Goal: Task Accomplishment & Management: Complete application form

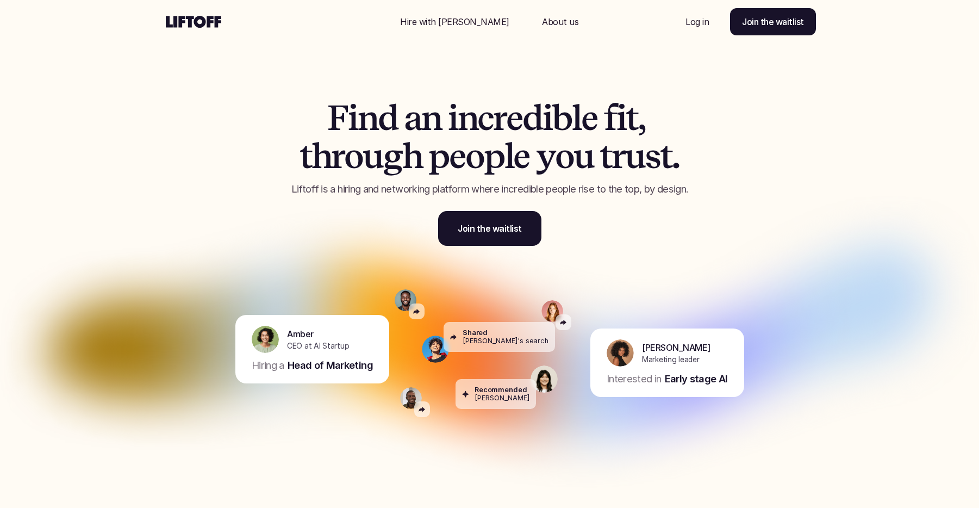
click at [206, 137] on div "F i n d a n i n c r e d i b l e f i t , t h r o u g h p e o p l e y o u t r u s…" at bounding box center [490, 164] width 653 height 218
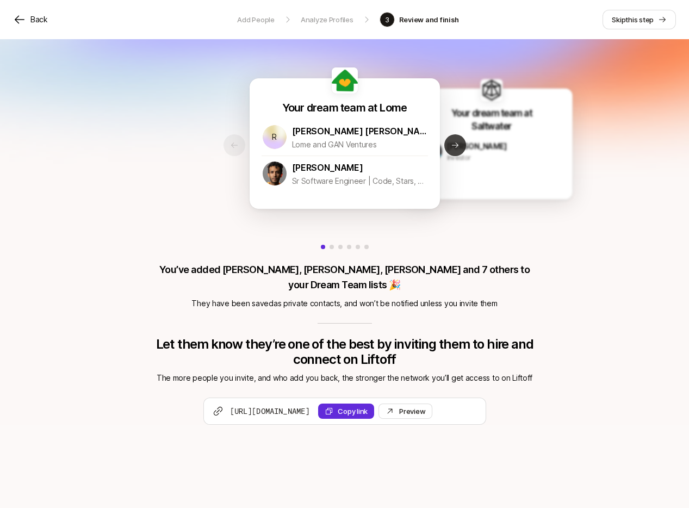
click at [461, 148] on button "Next slide" at bounding box center [455, 145] width 22 height 22
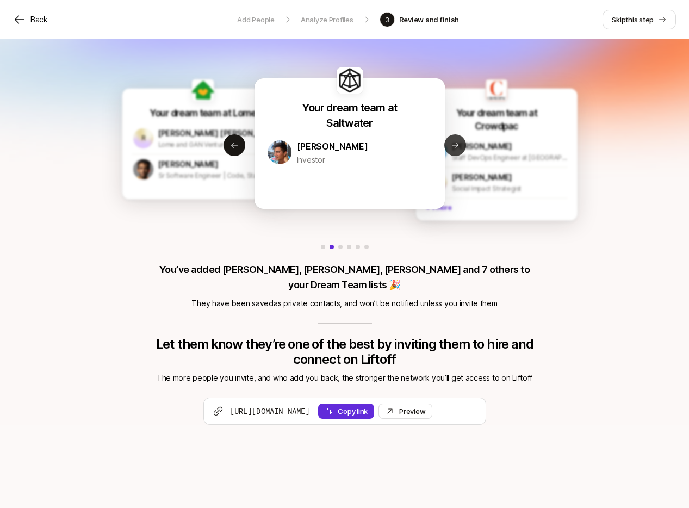
click at [461, 148] on button "Next slide" at bounding box center [455, 145] width 22 height 22
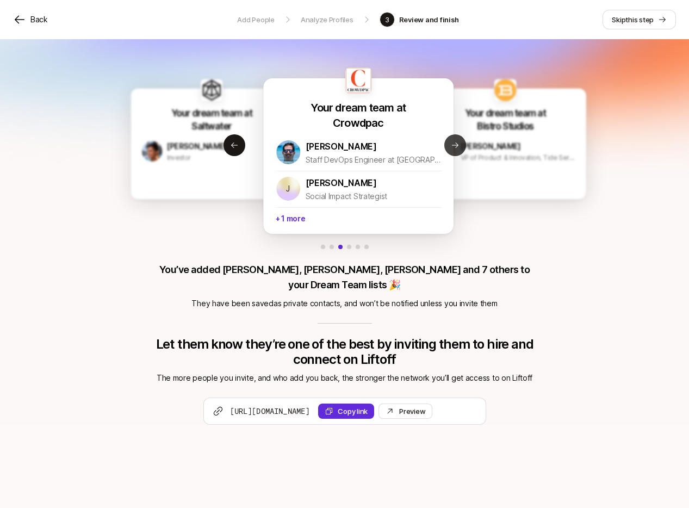
click at [461, 148] on button "Next slide" at bounding box center [455, 145] width 22 height 22
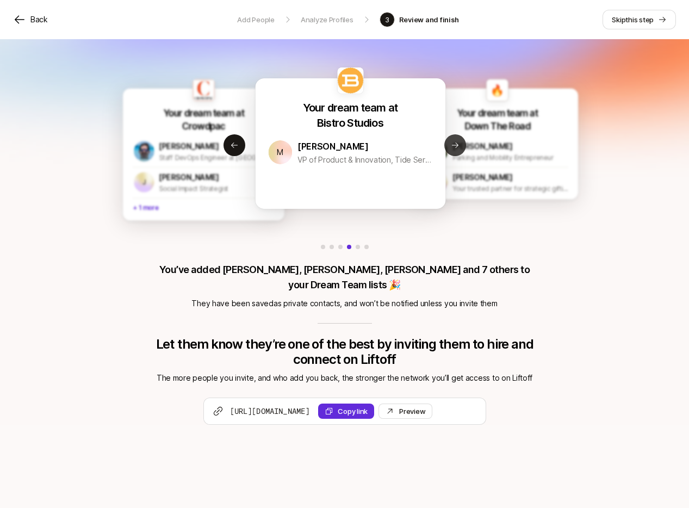
click at [461, 148] on button "Next slide" at bounding box center [455, 145] width 22 height 22
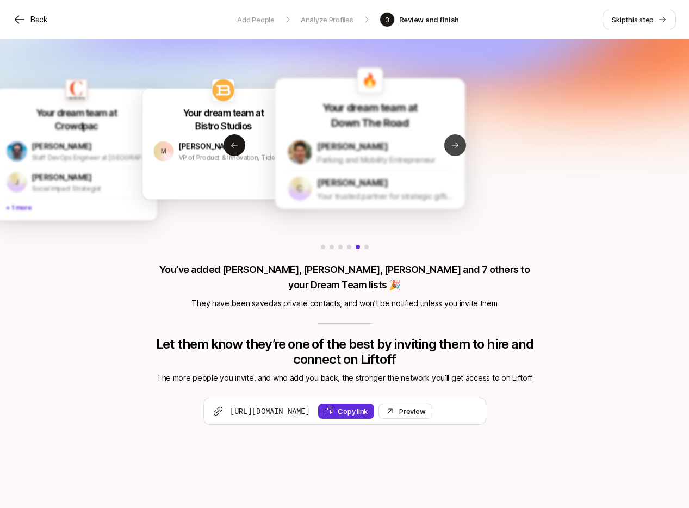
click at [461, 148] on button "Next slide" at bounding box center [455, 145] width 22 height 22
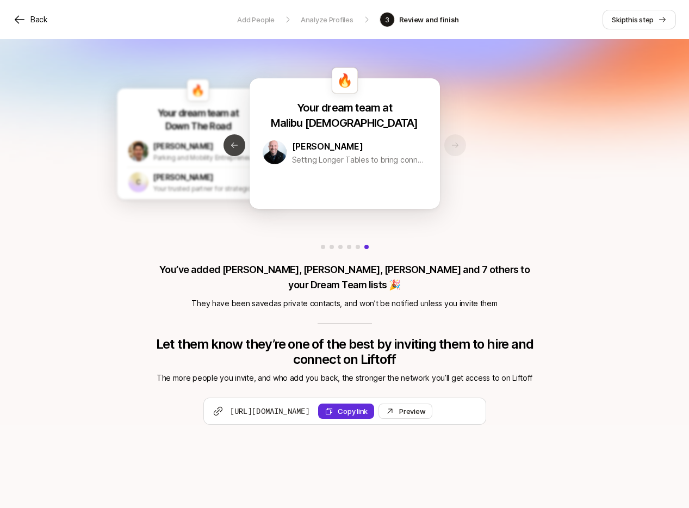
click at [234, 148] on icon at bounding box center [234, 145] width 9 height 9
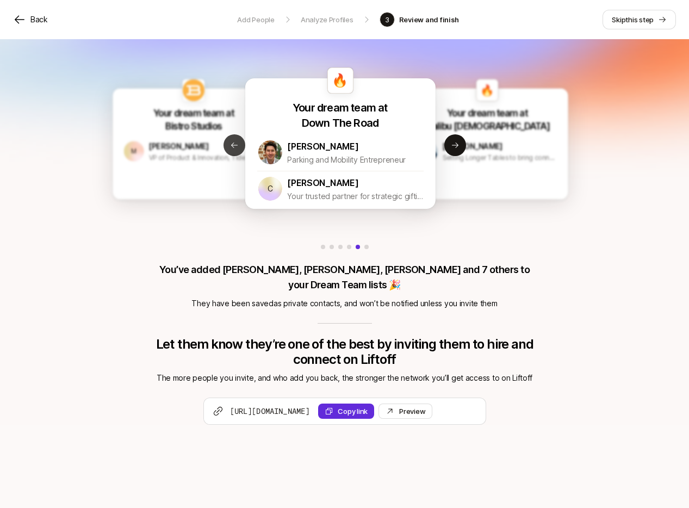
click at [234, 148] on icon at bounding box center [234, 145] width 9 height 9
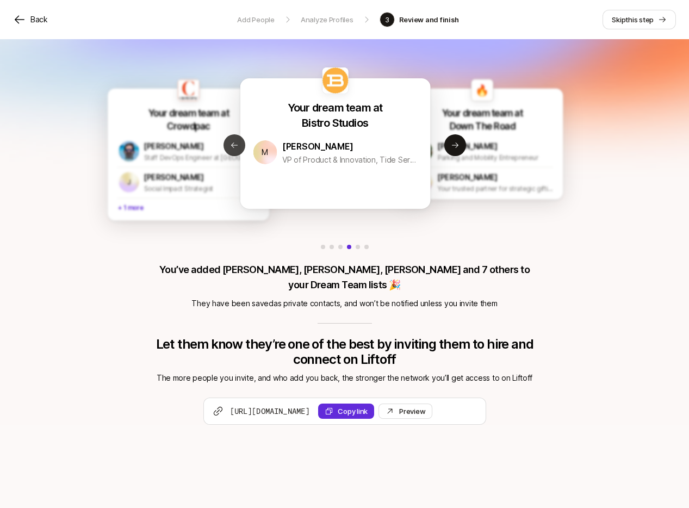
click at [234, 148] on icon at bounding box center [234, 145] width 9 height 9
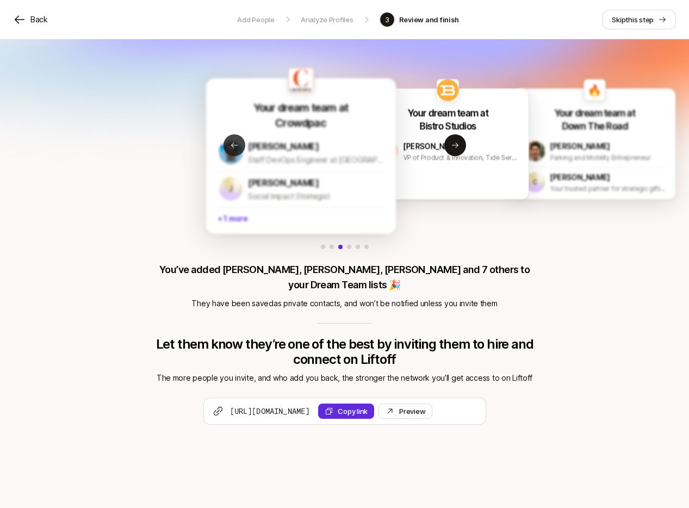
click at [234, 148] on icon at bounding box center [234, 145] width 9 height 9
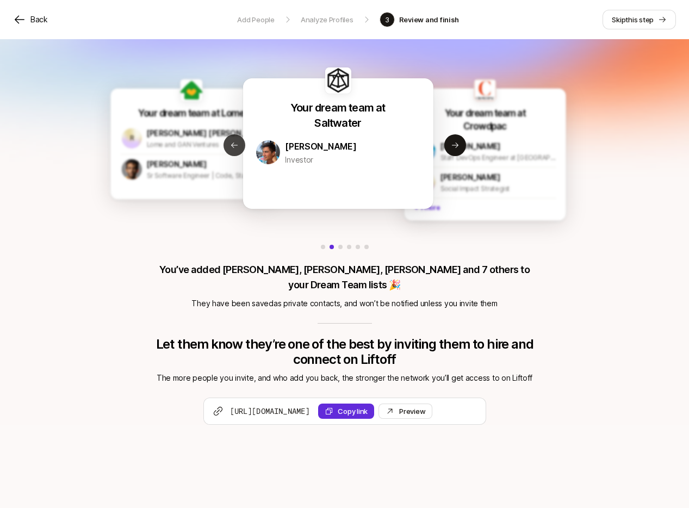
click at [234, 148] on icon at bounding box center [234, 145] width 9 height 9
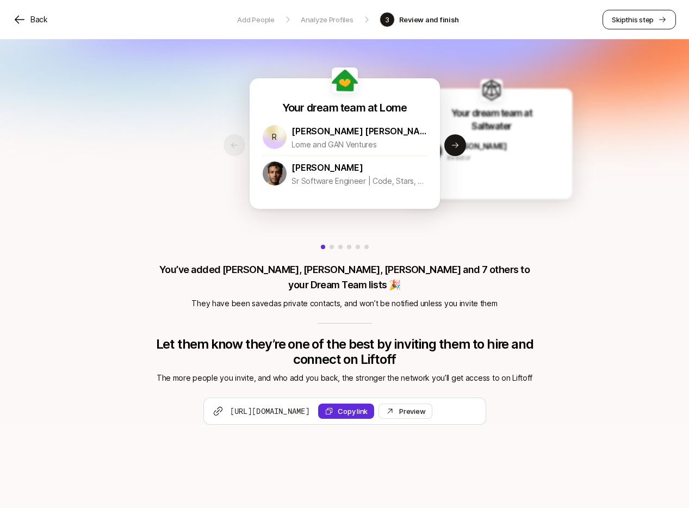
click at [632, 22] on span "this step" at bounding box center [639, 19] width 28 height 9
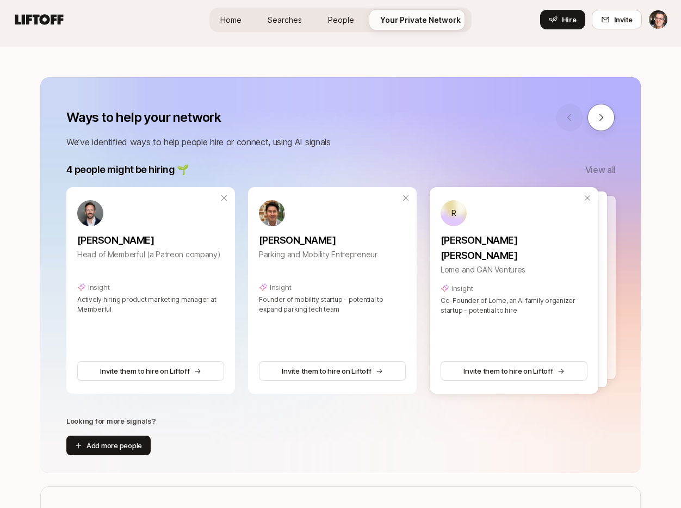
scroll to position [181, 0]
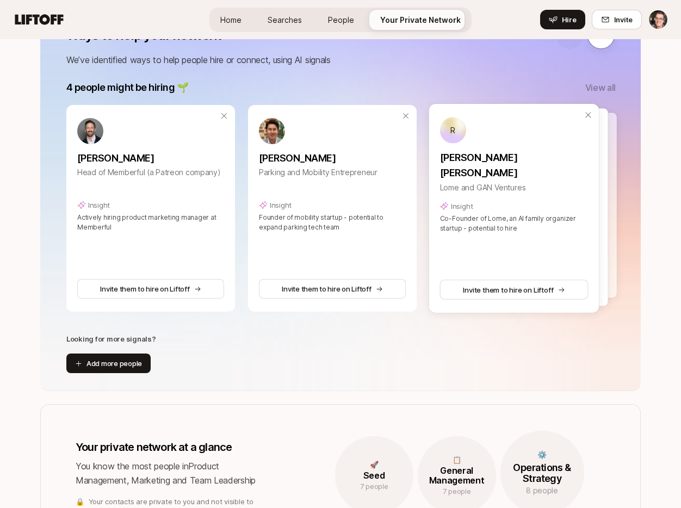
click at [607, 172] on div at bounding box center [523, 207] width 170 height 198
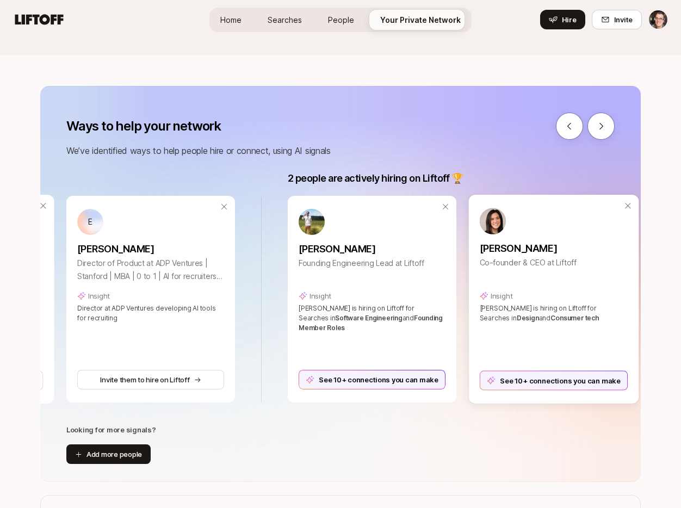
scroll to position [85, 0]
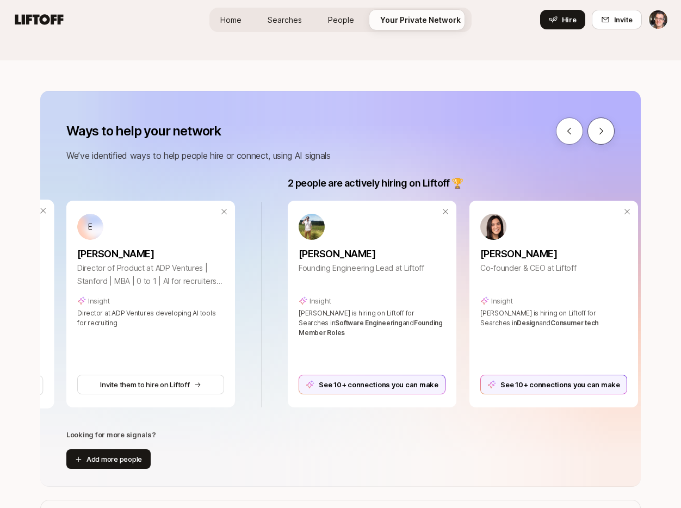
click at [605, 133] on icon at bounding box center [601, 131] width 10 height 10
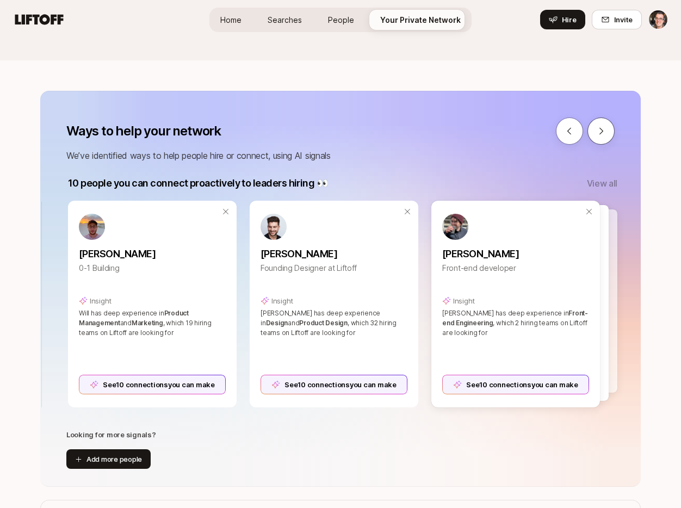
scroll to position [0, 1169]
click at [600, 183] on p "View all" at bounding box center [600, 183] width 30 height 14
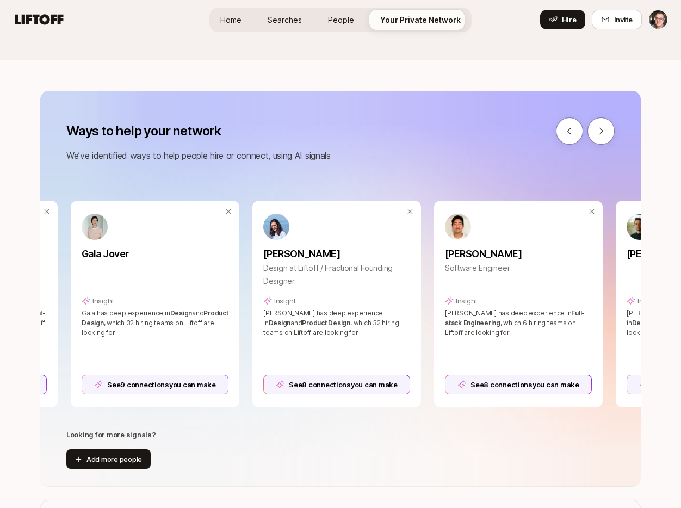
scroll to position [0, 1714]
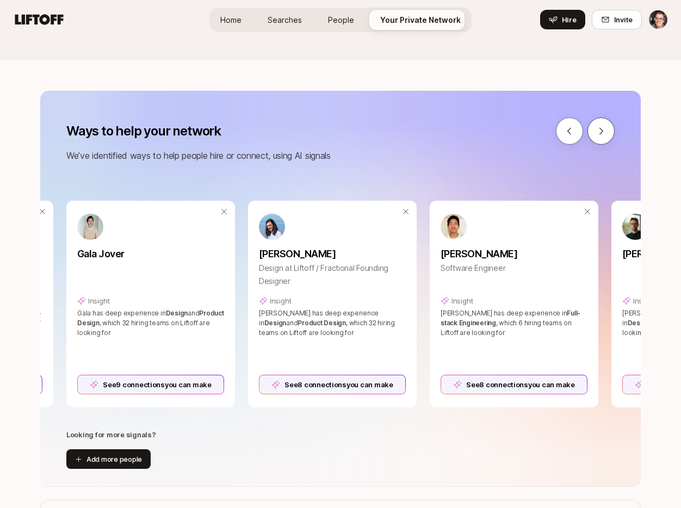
click at [602, 129] on icon at bounding box center [601, 131] width 10 height 10
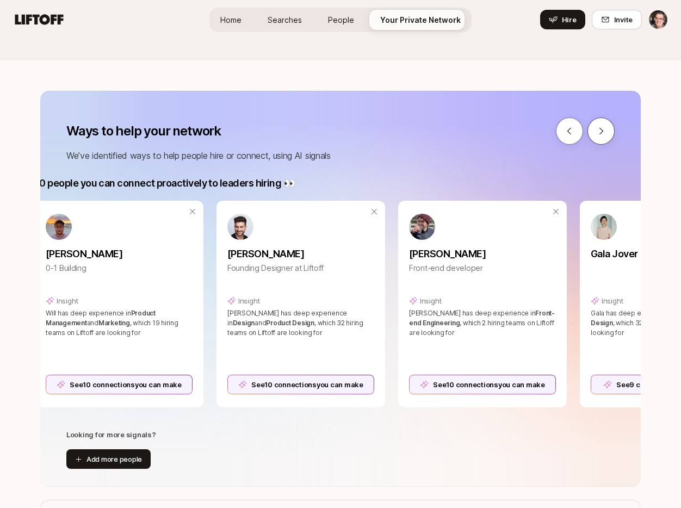
scroll to position [0, 1169]
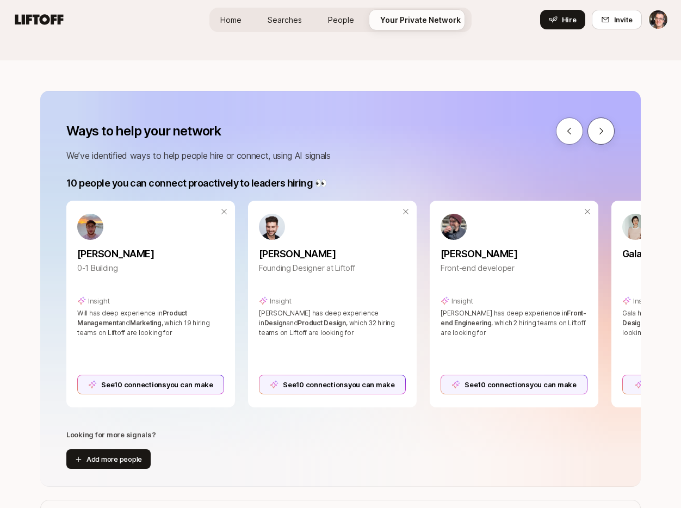
click at [602, 129] on icon at bounding box center [601, 131] width 10 height 10
click at [602, 135] on icon at bounding box center [601, 131] width 10 height 10
click at [561, 133] on button at bounding box center [569, 130] width 27 height 27
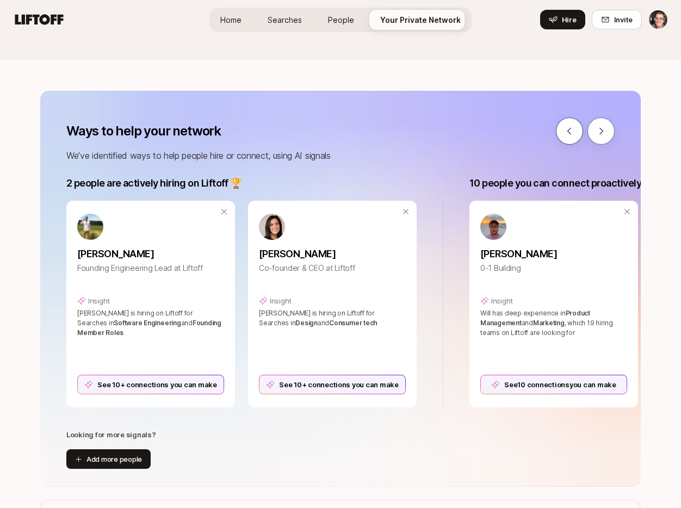
click at [561, 133] on button at bounding box center [569, 130] width 27 height 27
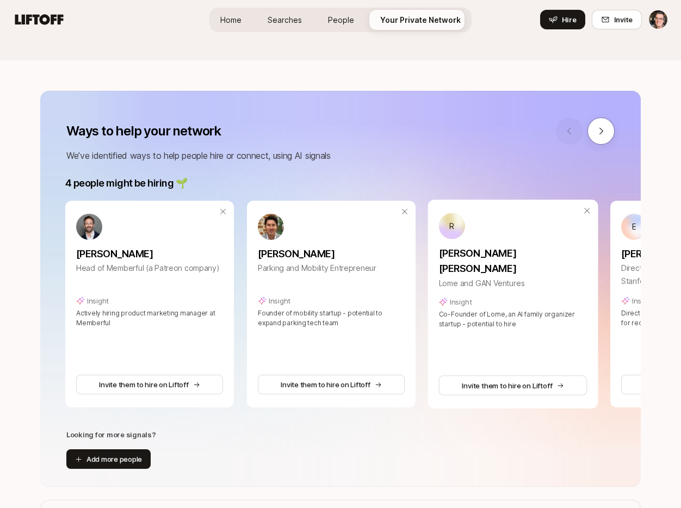
scroll to position [0, 0]
click at [600, 132] on icon at bounding box center [601, 131] width 10 height 10
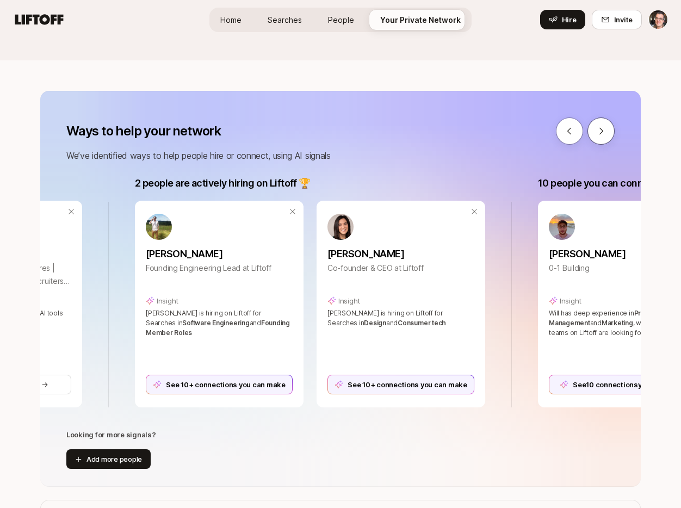
click at [600, 132] on icon at bounding box center [601, 131] width 10 height 10
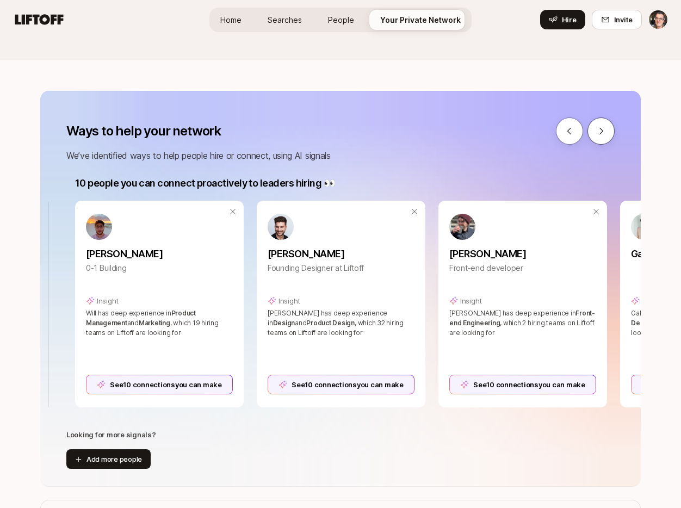
scroll to position [0, 1169]
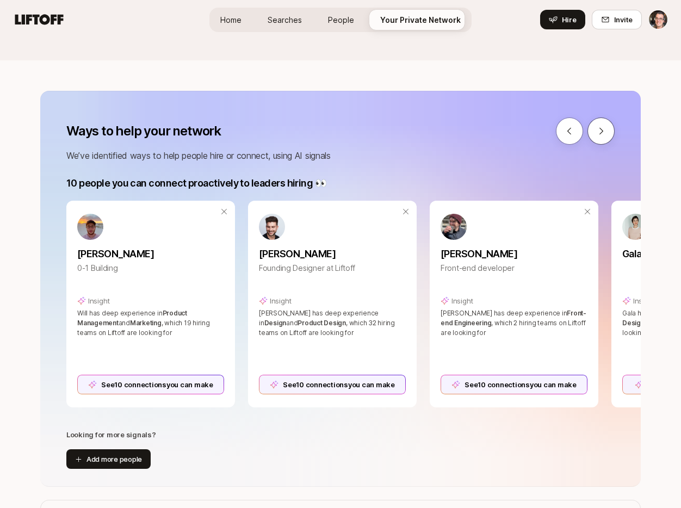
click at [600, 132] on icon at bounding box center [601, 131] width 10 height 10
click at [600, 130] on icon at bounding box center [601, 131] width 10 height 10
click at [568, 134] on icon at bounding box center [569, 131] width 10 height 10
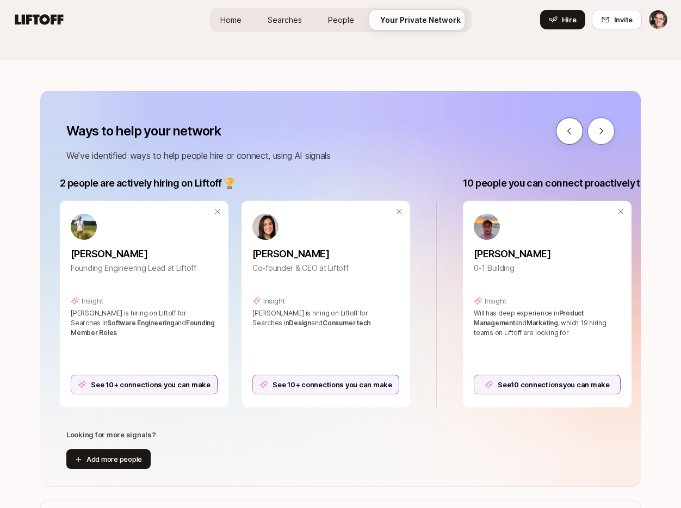
click at [568, 134] on icon at bounding box center [569, 131] width 10 height 10
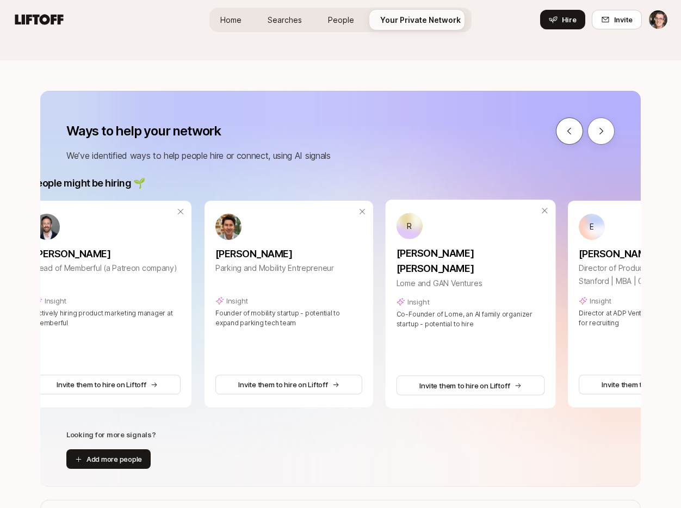
click at [568, 134] on icon at bounding box center [569, 131] width 10 height 10
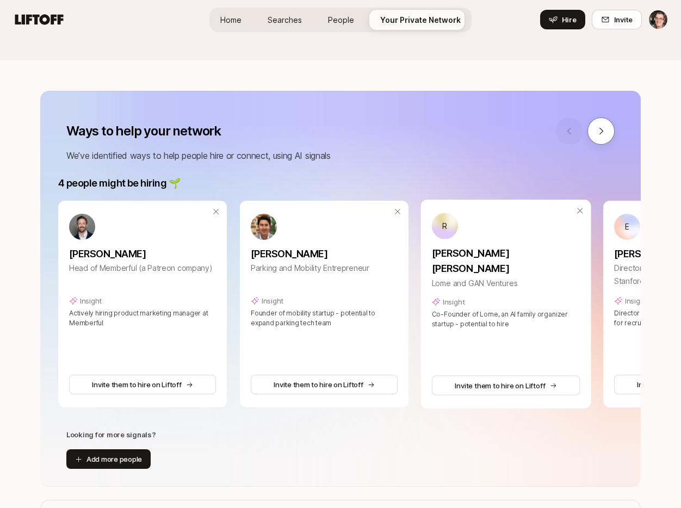
scroll to position [0, 0]
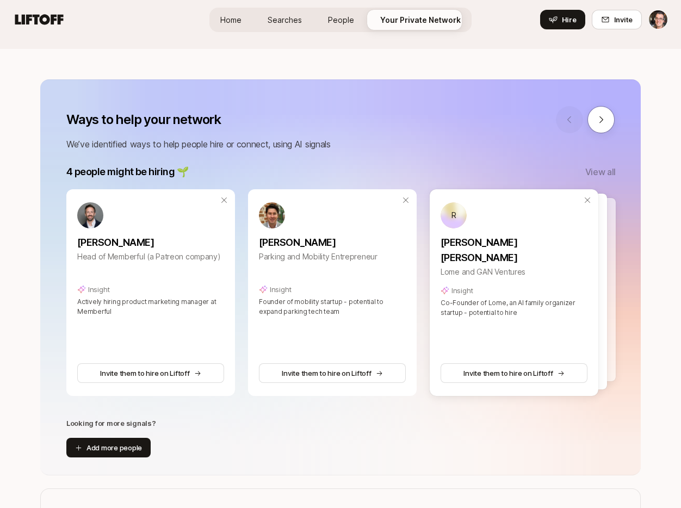
scroll to position [103, 0]
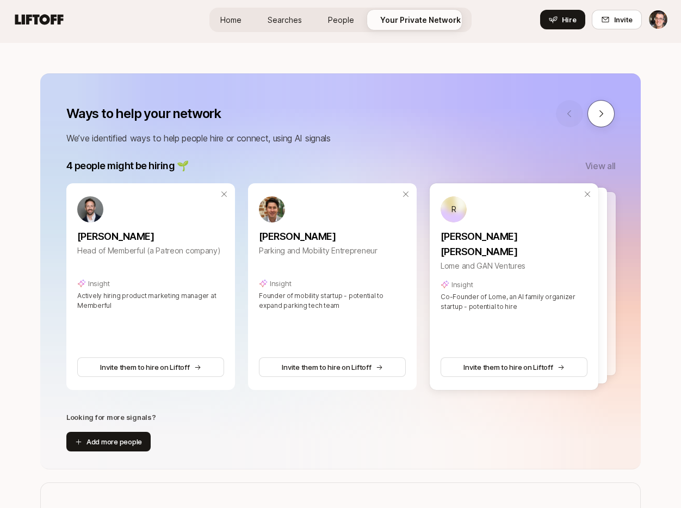
click at [598, 114] on icon at bounding box center [601, 114] width 10 height 10
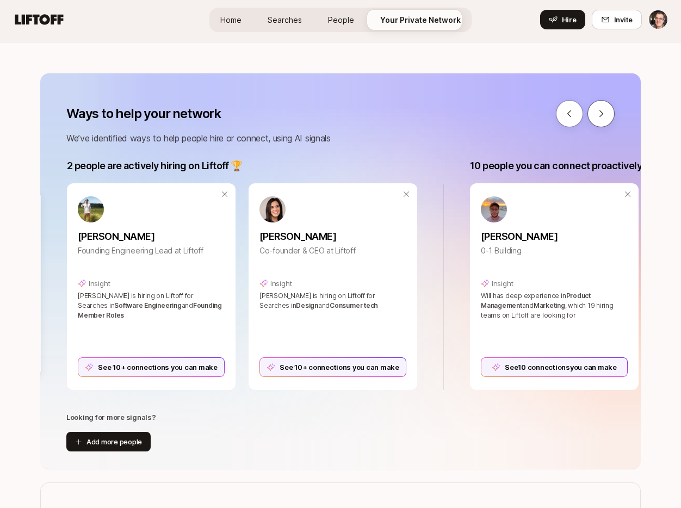
click at [599, 114] on icon at bounding box center [601, 114] width 10 height 10
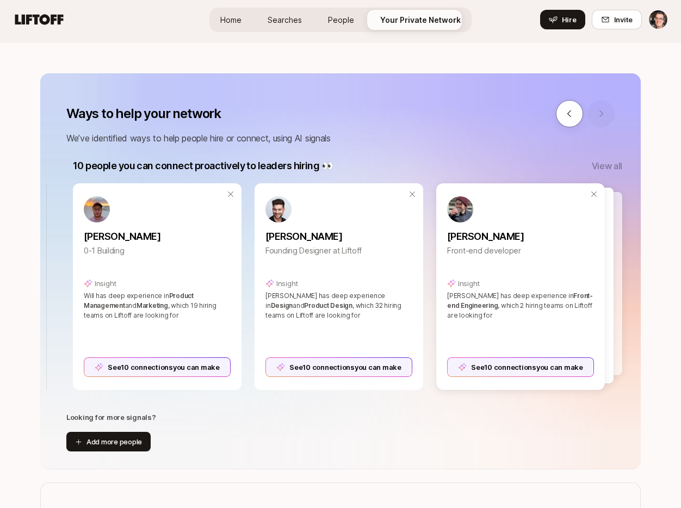
scroll to position [0, 978]
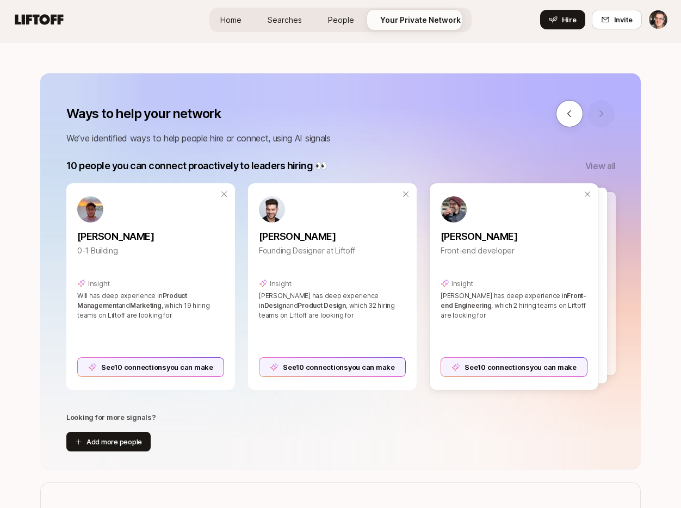
click at [599, 163] on p "View all" at bounding box center [600, 166] width 30 height 14
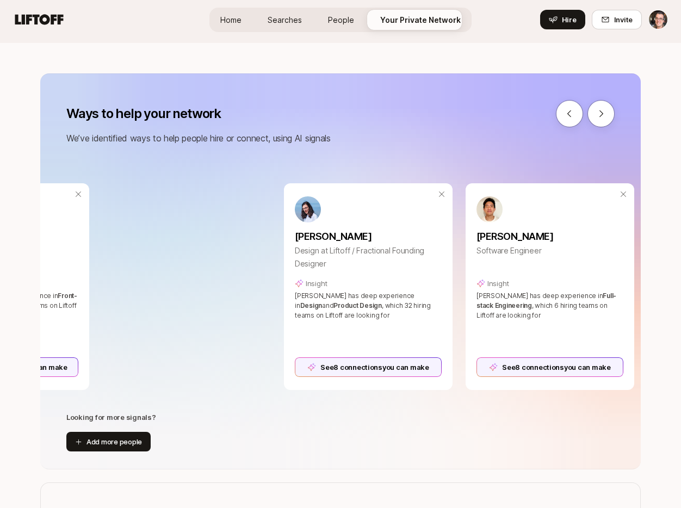
scroll to position [0, 1523]
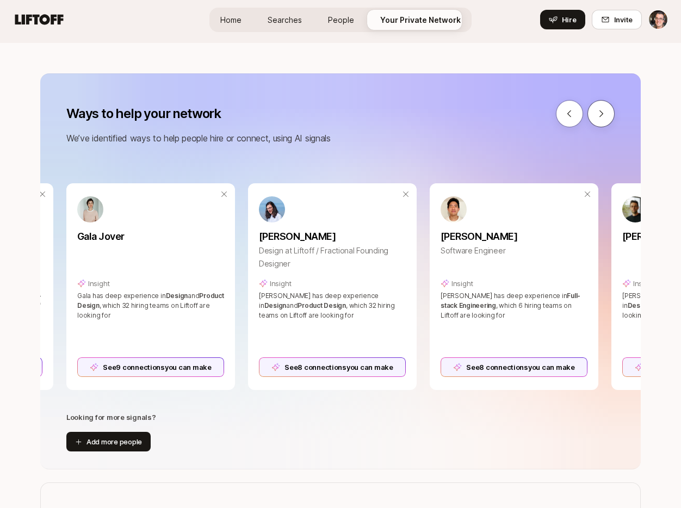
click at [602, 110] on icon at bounding box center [601, 114] width 10 height 10
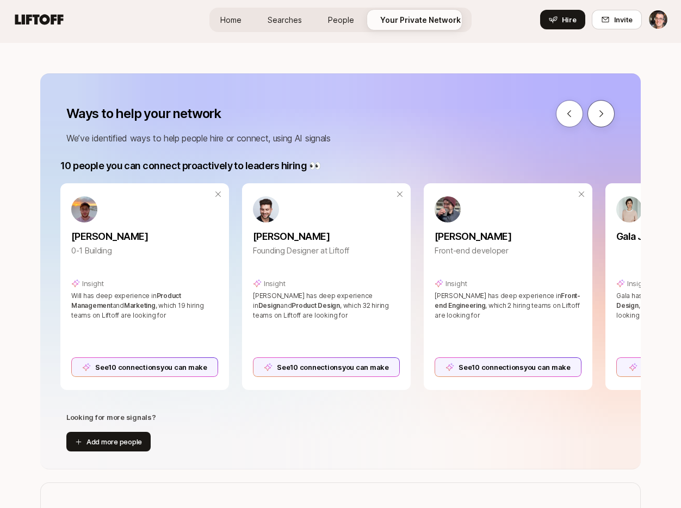
scroll to position [0, 978]
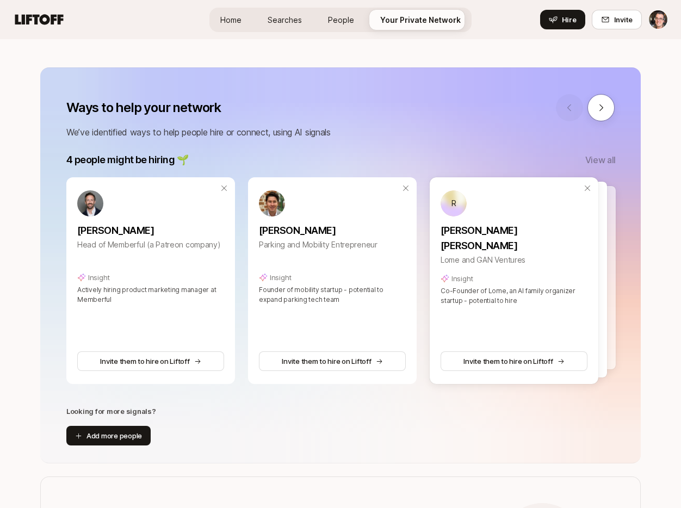
scroll to position [105, 0]
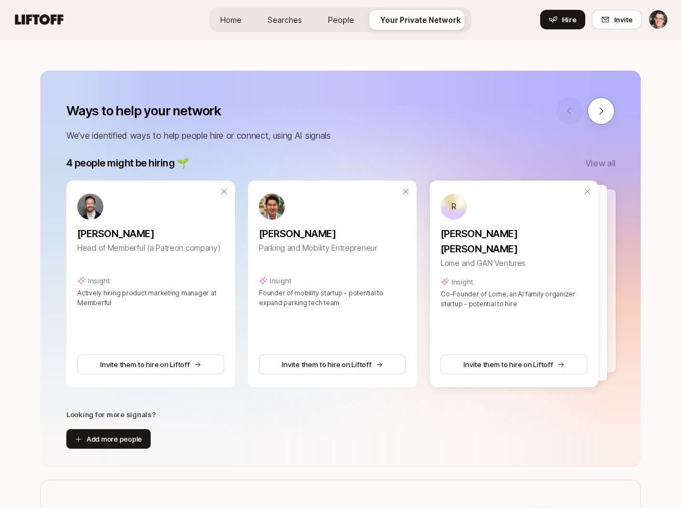
drag, startPoint x: 442, startPoint y: 136, endPoint x: 594, endPoint y: 124, distance: 153.3
click at [444, 136] on p "We’ve identified ways to help people hire or connect, using AI signals" at bounding box center [340, 135] width 548 height 14
click at [603, 115] on icon at bounding box center [601, 111] width 10 height 10
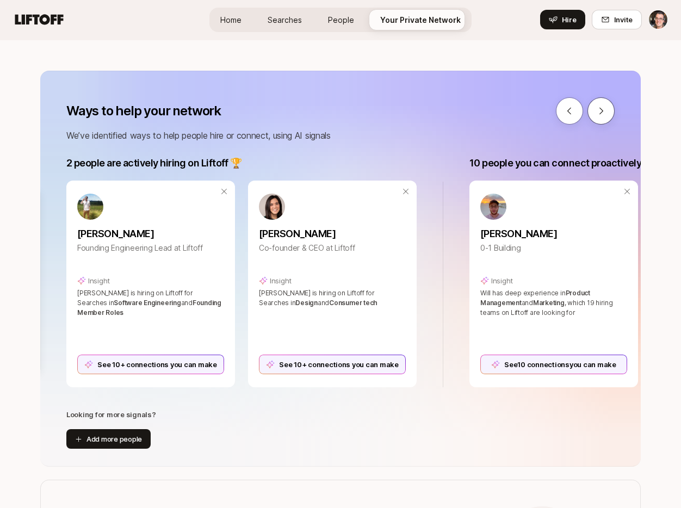
click at [603, 115] on icon at bounding box center [601, 111] width 10 height 10
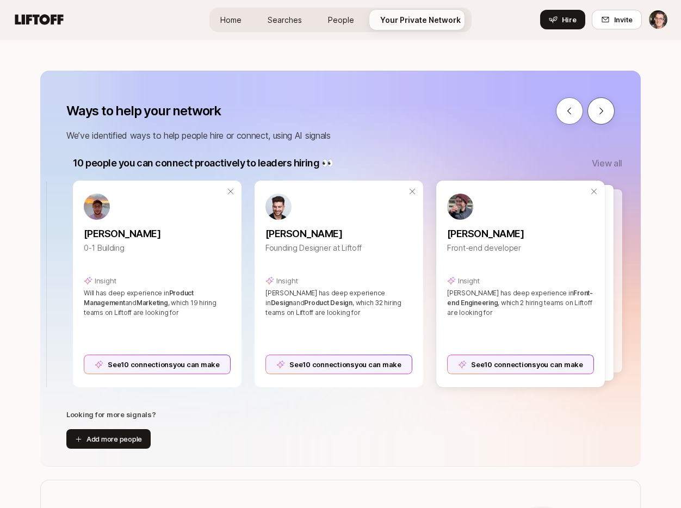
scroll to position [0, 978]
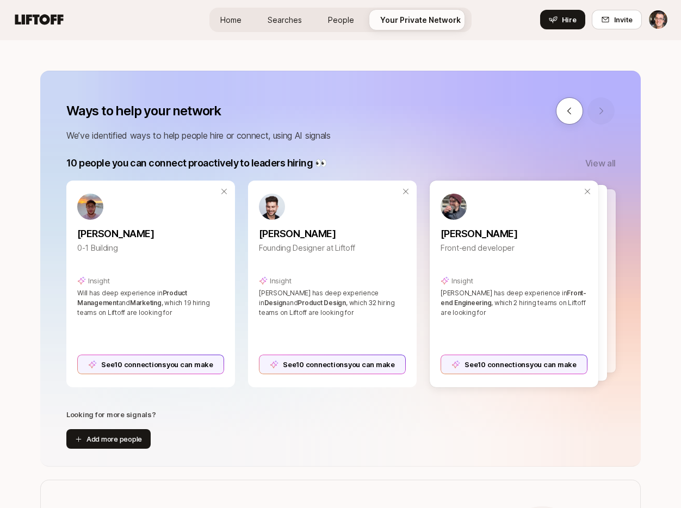
click at [603, 163] on p "View all" at bounding box center [600, 163] width 30 height 14
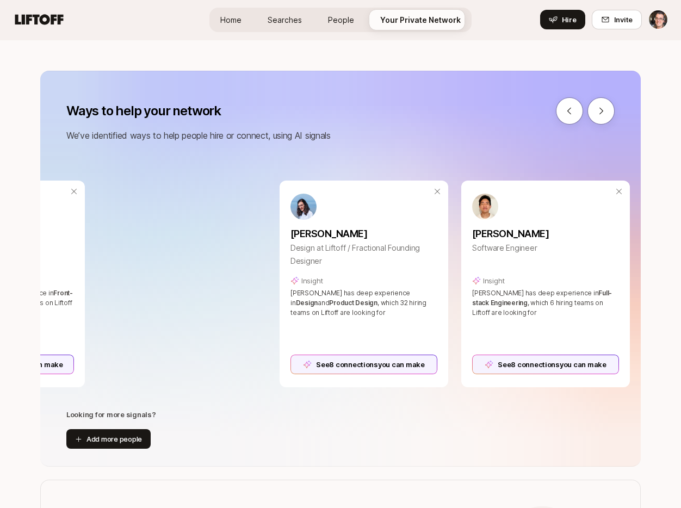
scroll to position [0, 1523]
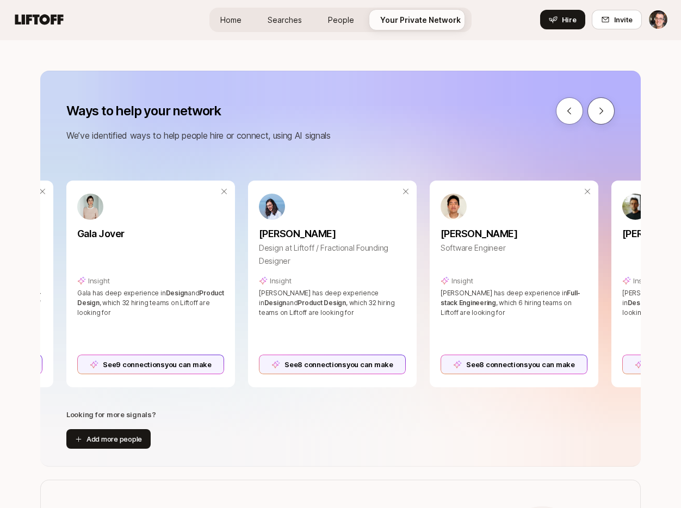
click at [604, 110] on icon at bounding box center [601, 111] width 10 height 10
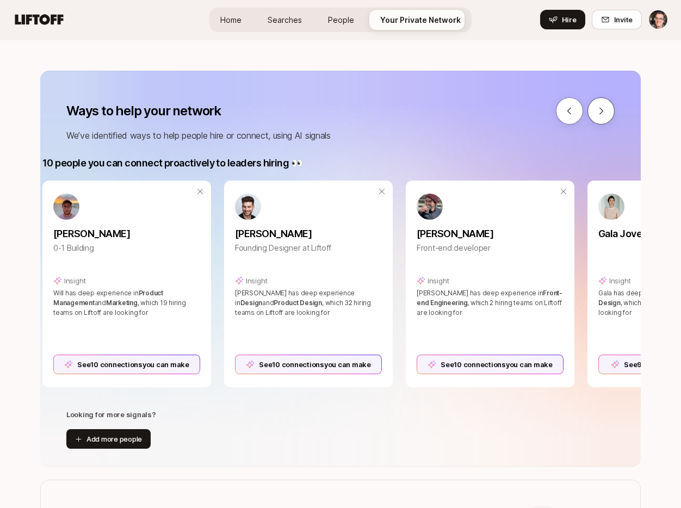
scroll to position [0, 978]
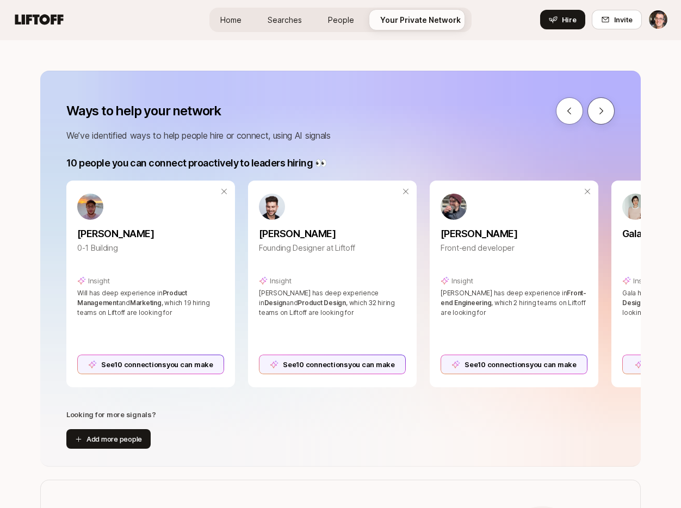
click at [604, 114] on icon at bounding box center [601, 111] width 10 height 10
click at [606, 113] on button at bounding box center [600, 110] width 27 height 27
click at [602, 113] on icon at bounding box center [601, 111] width 10 height 10
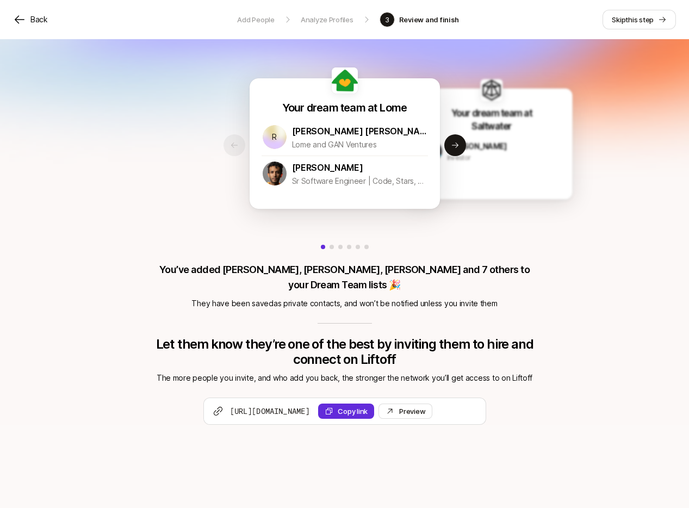
click at [250, 26] on div "Add People Analyze Profiles 3 Review and finish" at bounding box center [348, 19] width 228 height 15
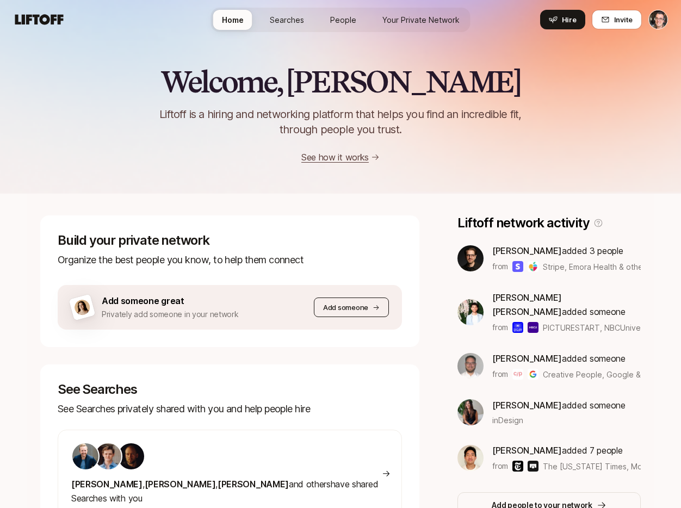
click at [324, 311] on p "Add someone" at bounding box center [345, 307] width 45 height 11
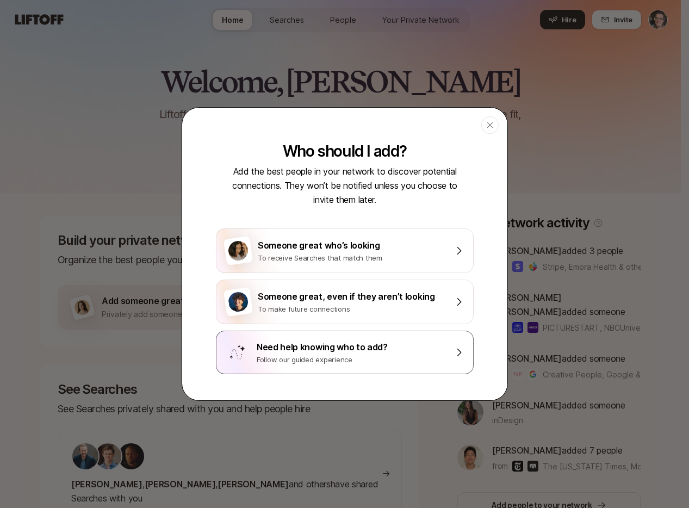
click at [347, 352] on div "Need help knowing who to add?" at bounding box center [352, 347] width 190 height 14
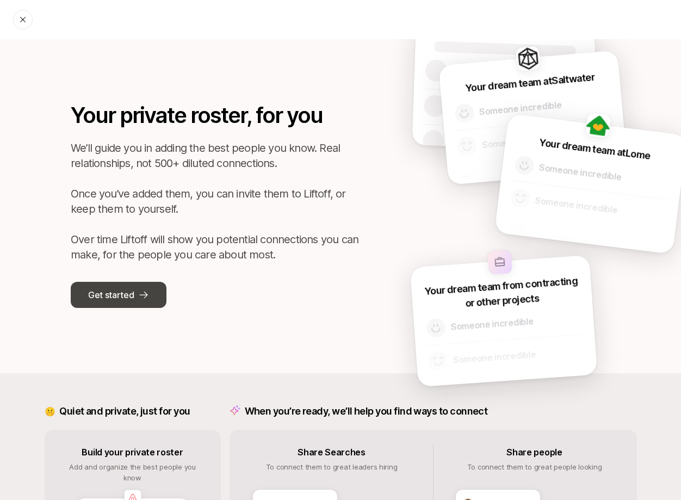
click at [129, 294] on p "Get started" at bounding box center [111, 295] width 46 height 14
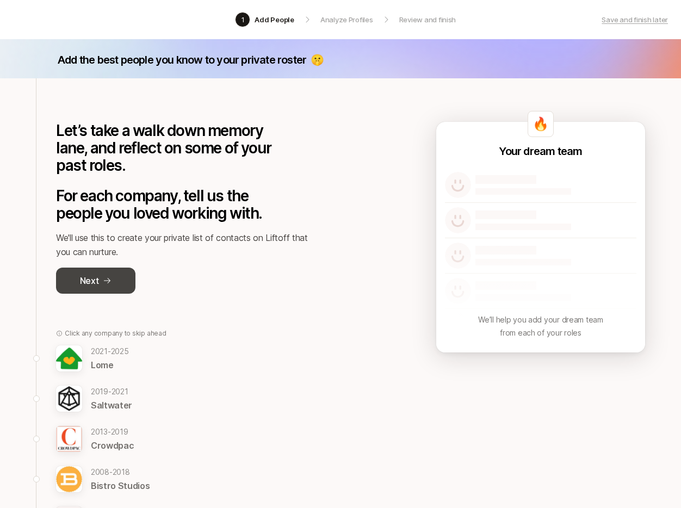
click at [122, 282] on button "Next" at bounding box center [95, 281] width 79 height 26
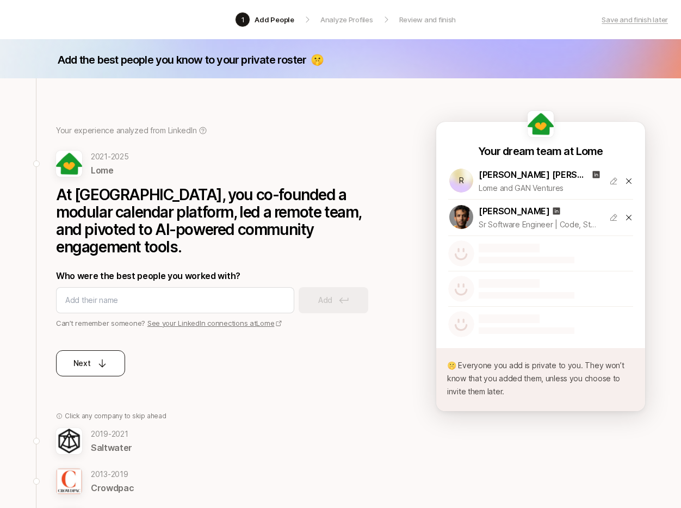
click at [102, 357] on div "Next" at bounding box center [90, 363] width 35 height 13
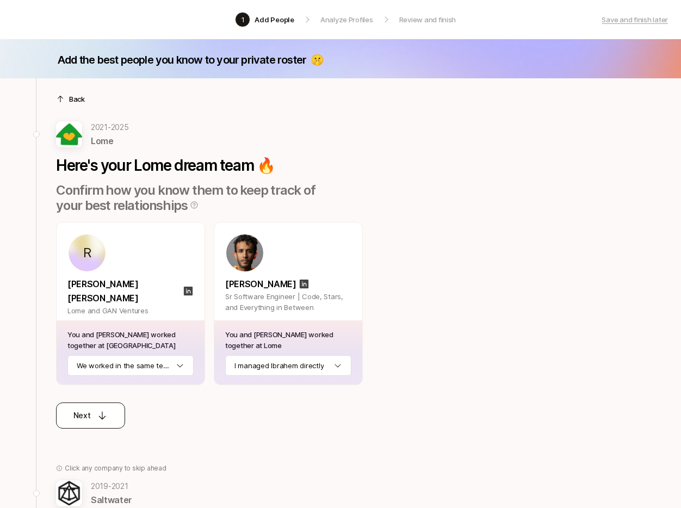
click at [109, 407] on button "Next" at bounding box center [90, 415] width 69 height 26
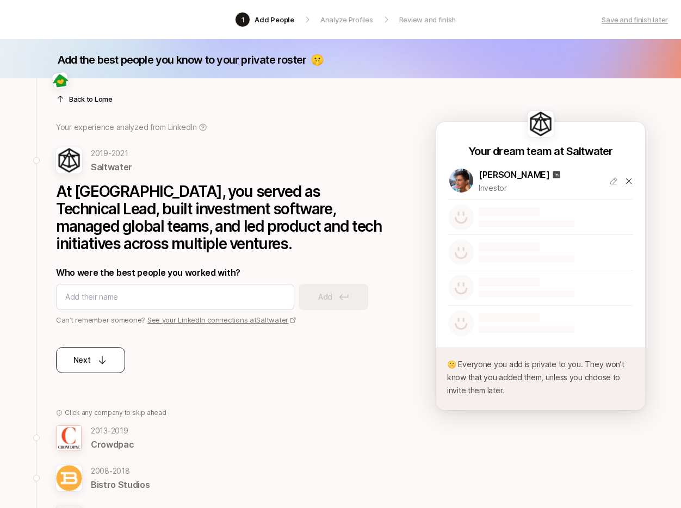
click at [89, 363] on p "Next" at bounding box center [81, 359] width 17 height 13
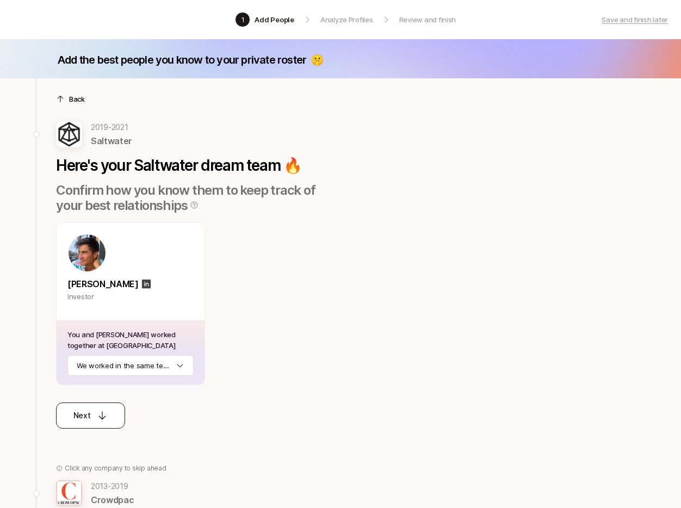
click at [97, 416] on icon at bounding box center [102, 415] width 11 height 11
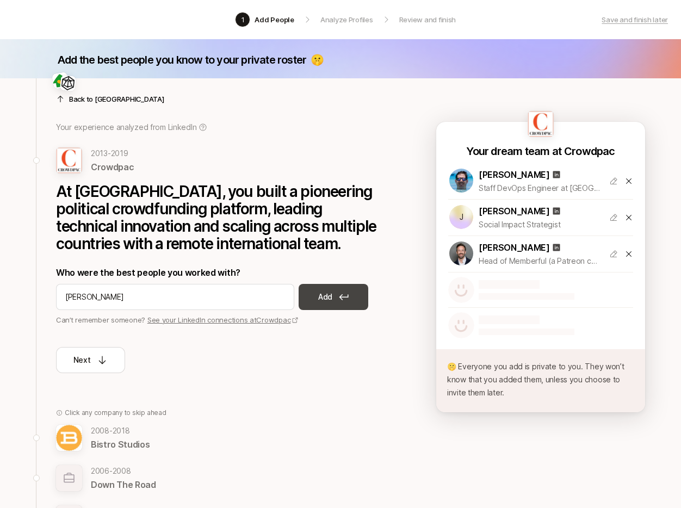
type input "Ethan"
click at [356, 298] on button "Add" at bounding box center [334, 297] width 70 height 26
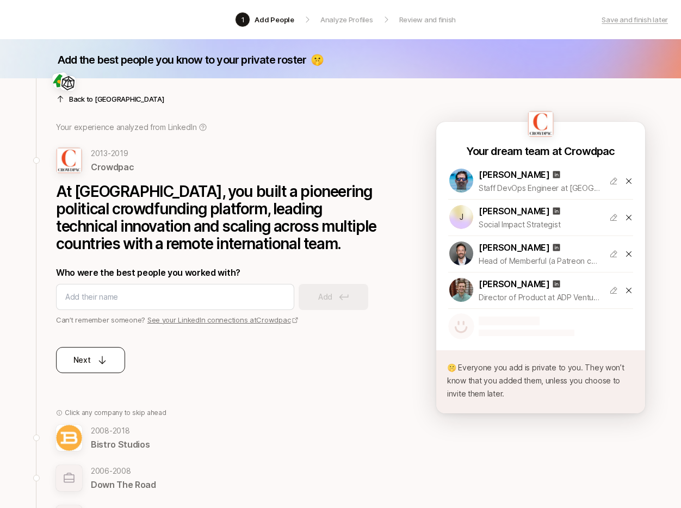
click at [80, 363] on p "Next" at bounding box center [81, 359] width 17 height 13
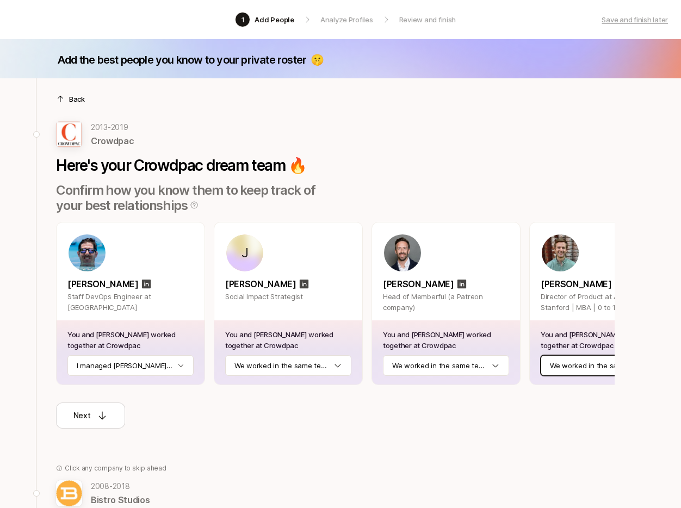
click at [563, 364] on html "1 Add People Analyze Profiles Review and finish Save and finish later Add the b…" at bounding box center [340, 254] width 681 height 508
click at [108, 415] on button "Next" at bounding box center [90, 415] width 69 height 26
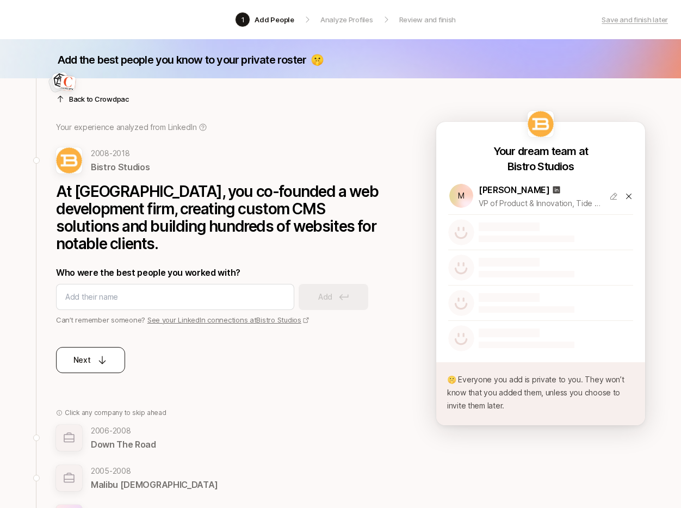
click at [106, 363] on icon at bounding box center [102, 360] width 11 height 11
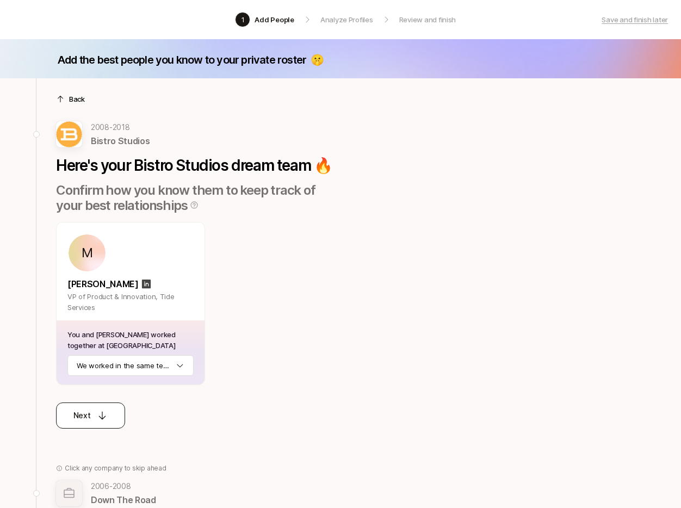
click at [109, 412] on button "Next" at bounding box center [90, 415] width 69 height 26
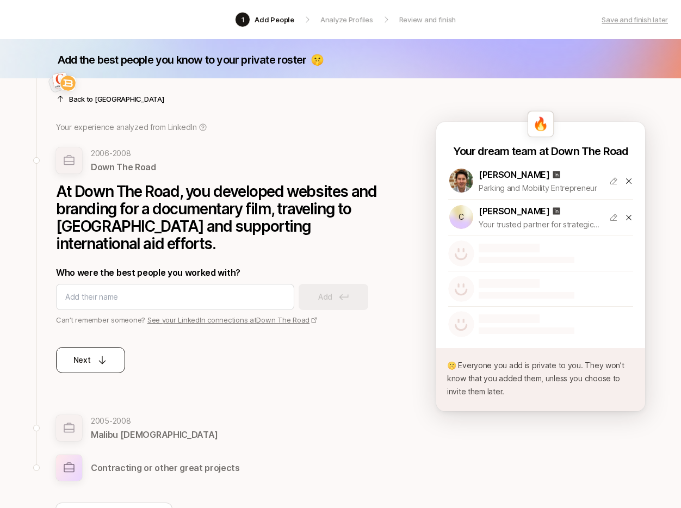
click at [113, 355] on button "Next" at bounding box center [90, 360] width 69 height 26
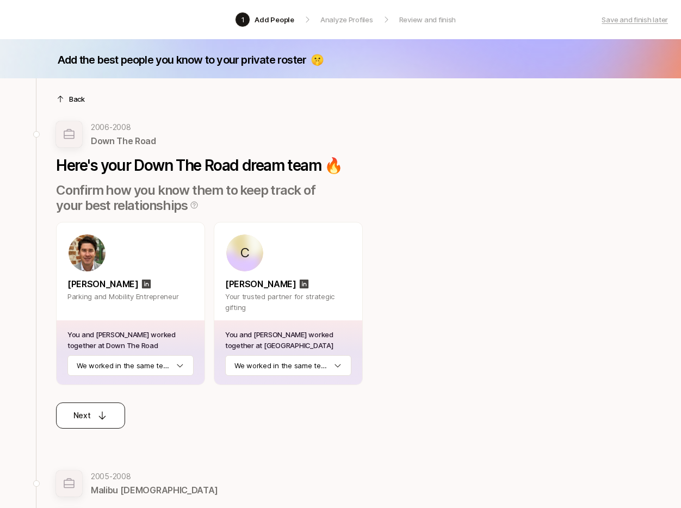
click at [97, 416] on icon at bounding box center [102, 415] width 11 height 11
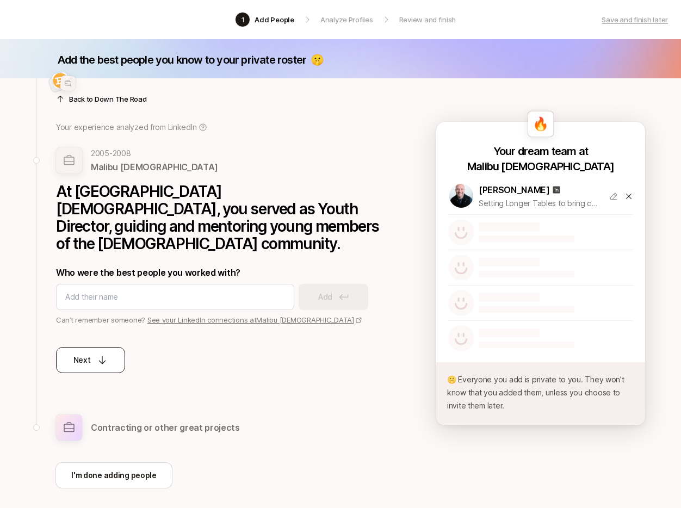
click at [97, 355] on icon at bounding box center [102, 360] width 11 height 11
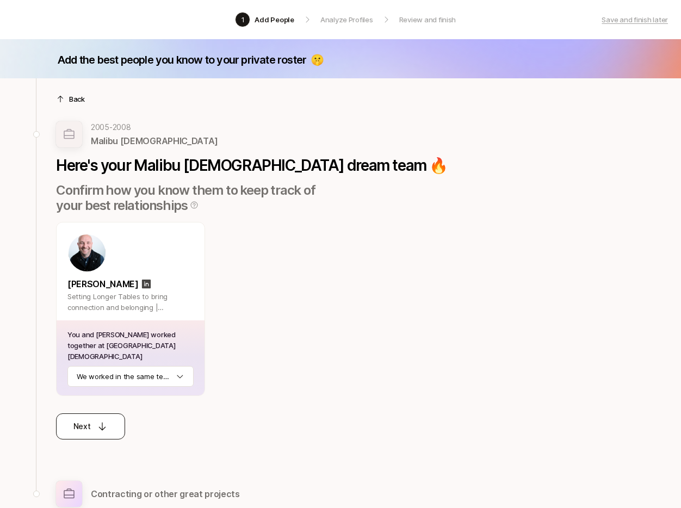
click at [115, 413] on button "Next" at bounding box center [90, 426] width 69 height 26
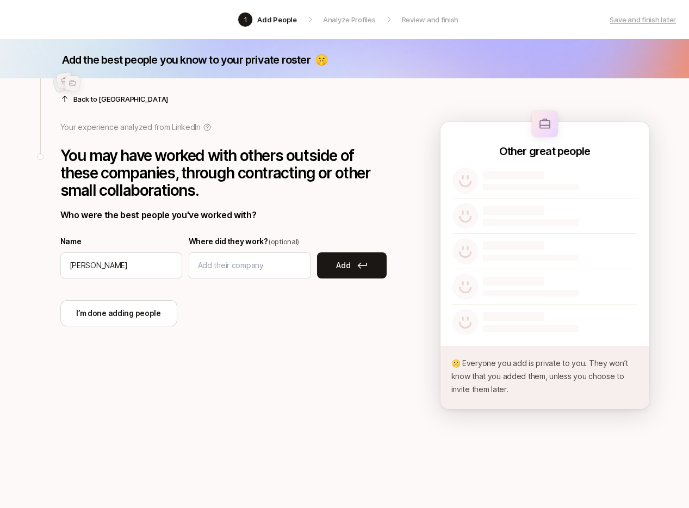
type input "Kevin Twohy"
drag, startPoint x: 279, startPoint y: 268, endPoint x: 193, endPoint y: 260, distance: 86.7
click at [193, 261] on div "The New York Times" at bounding box center [250, 265] width 122 height 26
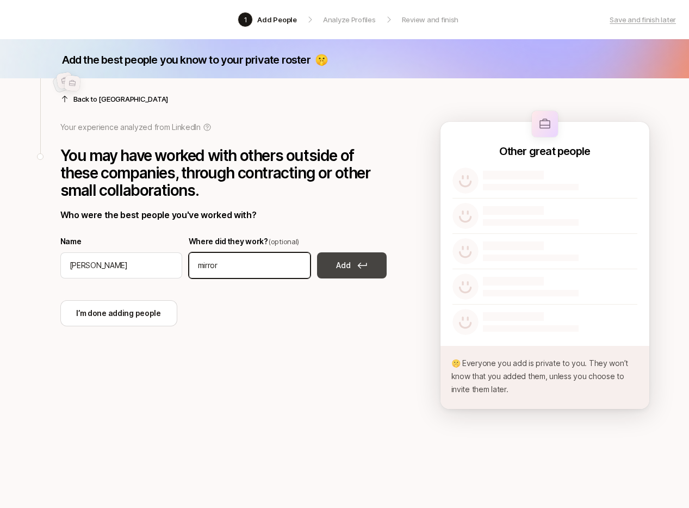
type input "mirror"
click at [357, 263] on icon at bounding box center [362, 265] width 10 height 7
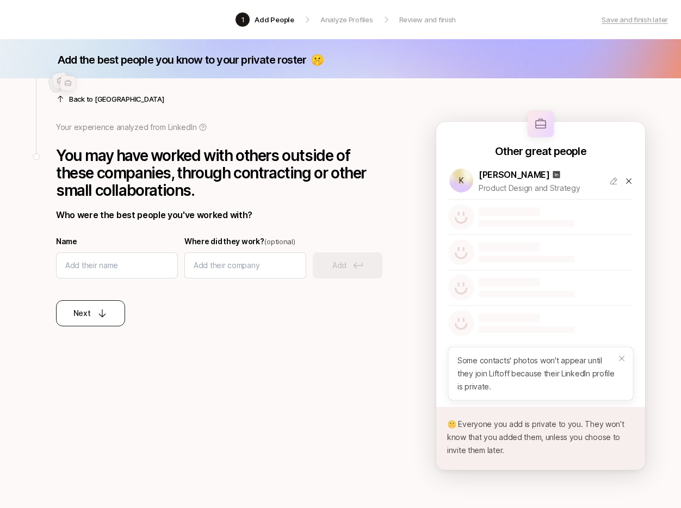
click at [97, 311] on icon at bounding box center [102, 313] width 11 height 11
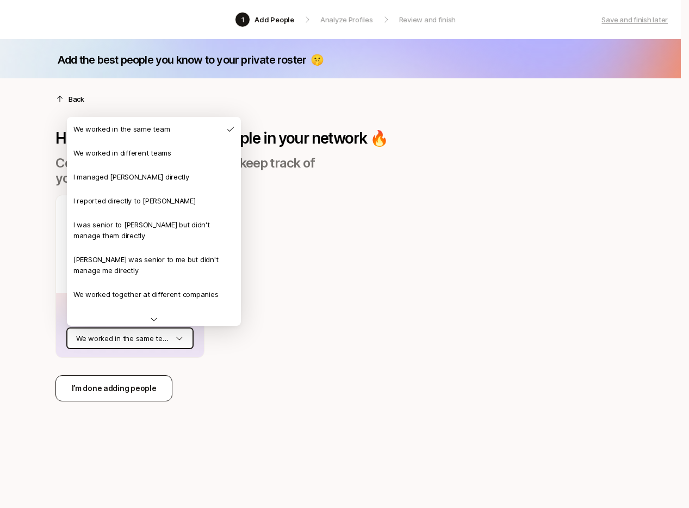
click at [128, 338] on html "1 Add People Analyze Profiles Review and finish Save and finish later Add the b…" at bounding box center [344, 254] width 689 height 508
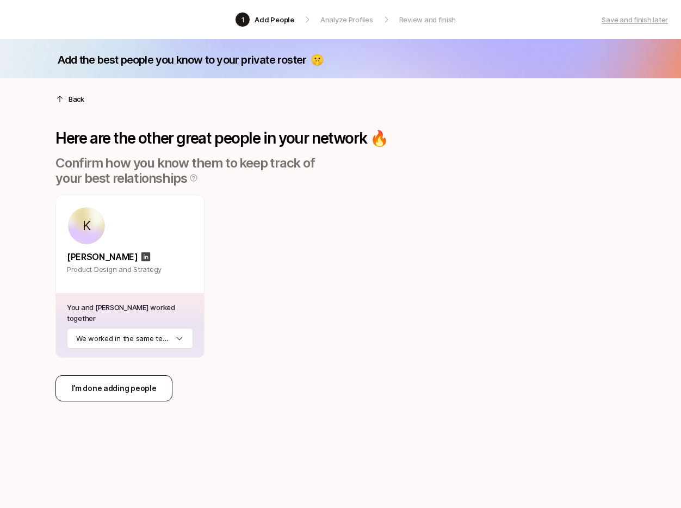
click at [119, 384] on p "I’m done adding people" at bounding box center [114, 388] width 85 height 13
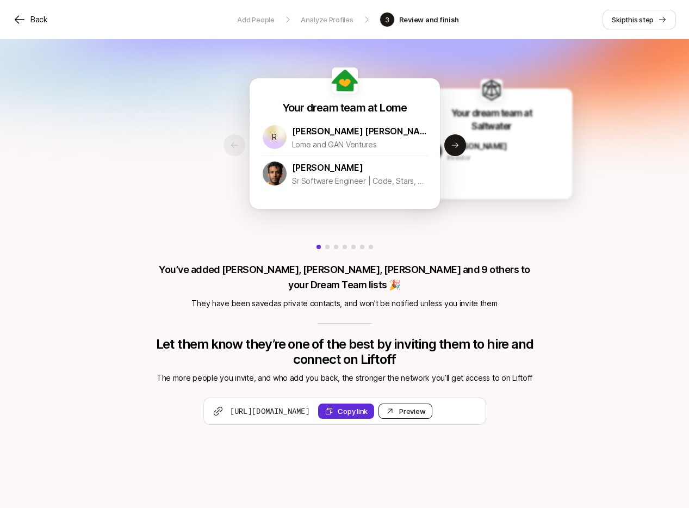
click at [432, 403] on link "Preview Invite" at bounding box center [405, 410] width 54 height 15
click at [651, 17] on span "this step" at bounding box center [639, 19] width 28 height 9
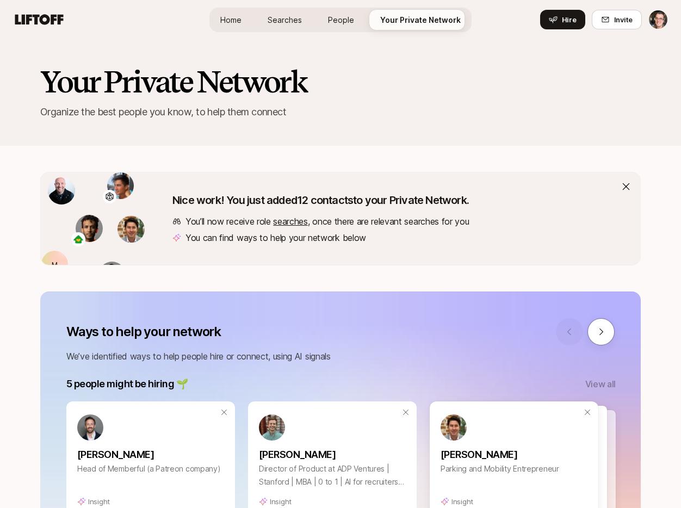
click at [293, 16] on span "Searches" at bounding box center [285, 19] width 34 height 11
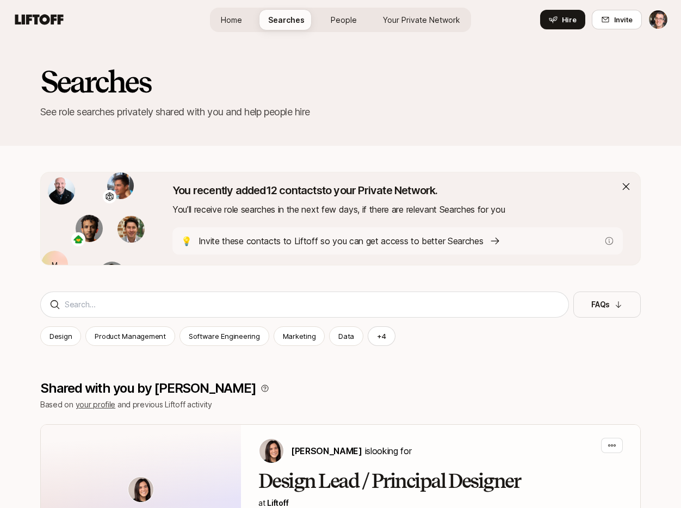
click at [495, 241] on icon at bounding box center [494, 240] width 11 height 11
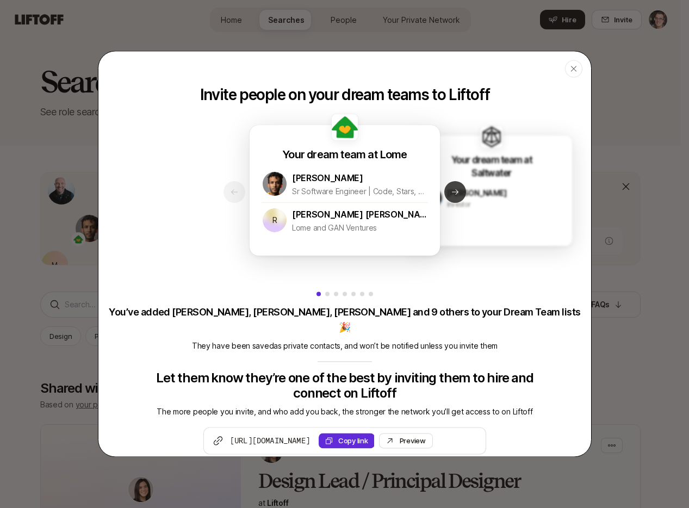
click at [451, 190] on icon at bounding box center [455, 192] width 9 height 9
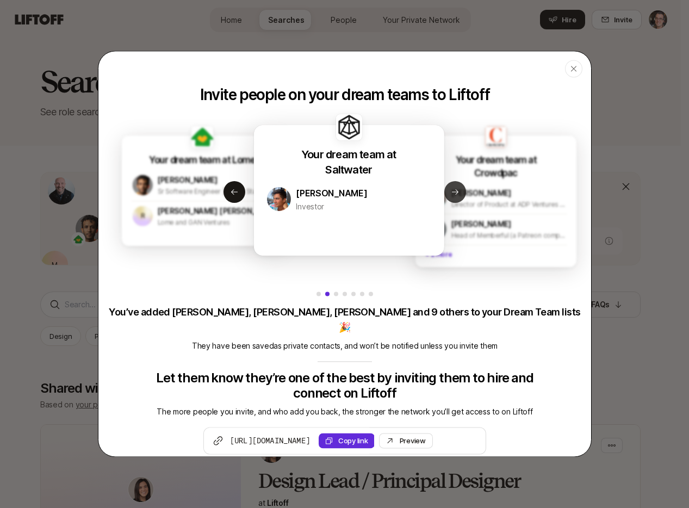
click at [451, 190] on icon at bounding box center [455, 192] width 9 height 9
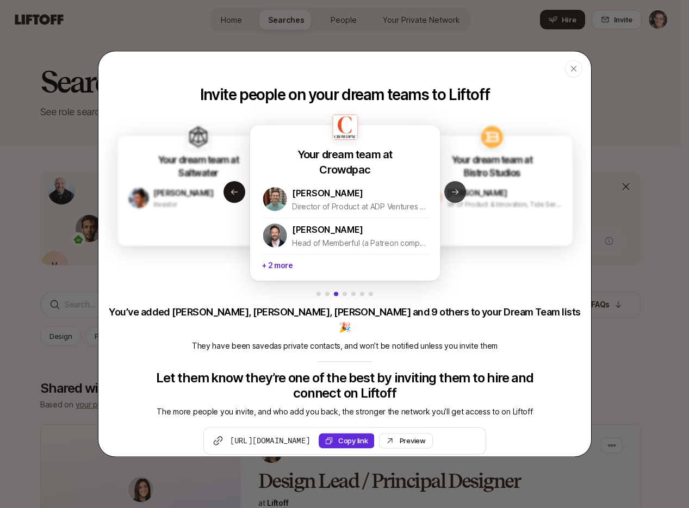
click at [451, 190] on icon at bounding box center [455, 192] width 9 height 9
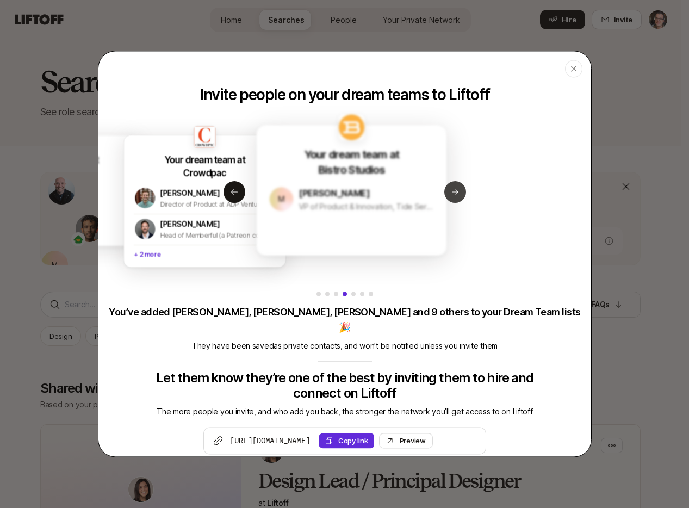
click at [451, 190] on icon at bounding box center [455, 192] width 9 height 9
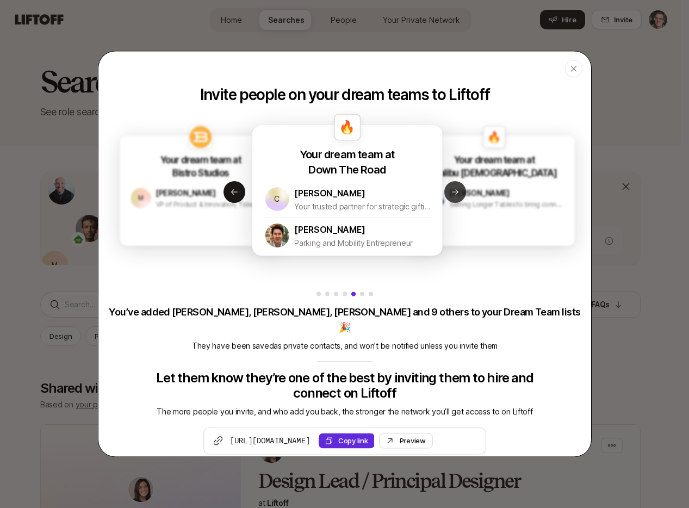
click at [451, 190] on icon at bounding box center [455, 192] width 9 height 9
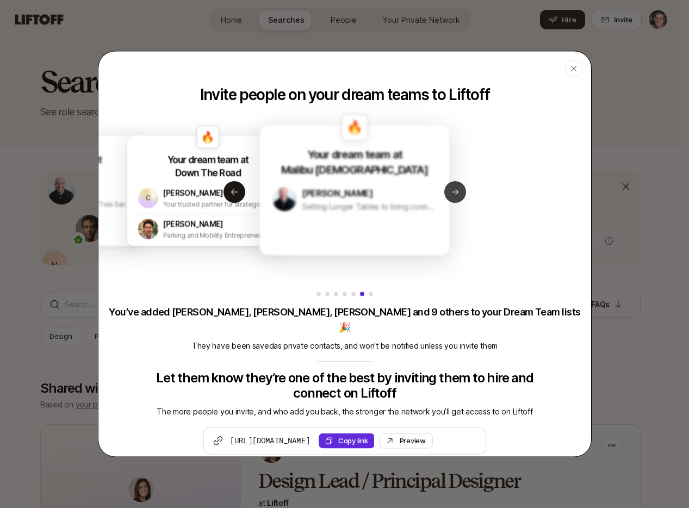
click at [451, 190] on icon at bounding box center [455, 192] width 9 height 9
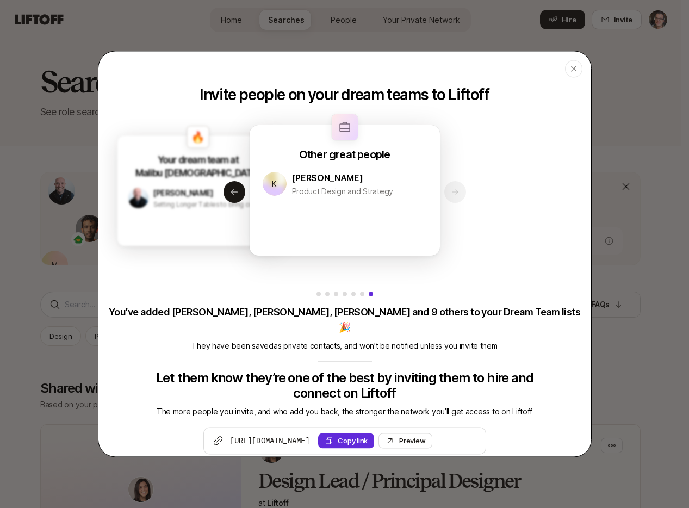
click at [582, 74] on header "Close" at bounding box center [344, 68] width 493 height 35
click at [576, 70] on icon "button" at bounding box center [573, 68] width 9 height 9
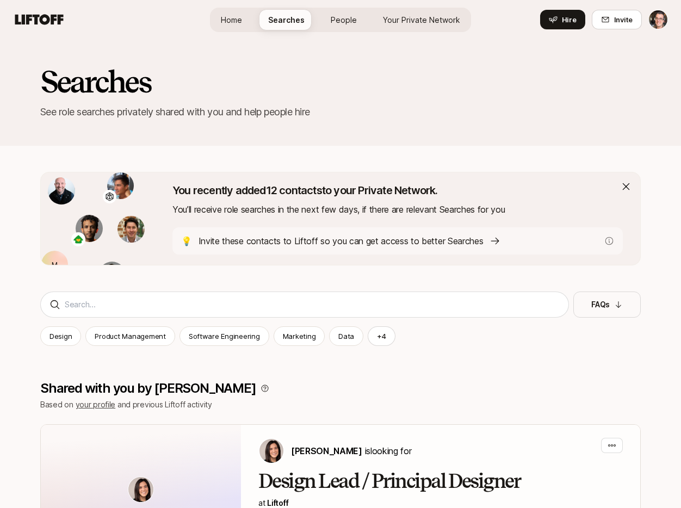
click at [469, 241] on p "Invite these contacts to Liftoff so you can get access to better Searches" at bounding box center [340, 241] width 285 height 14
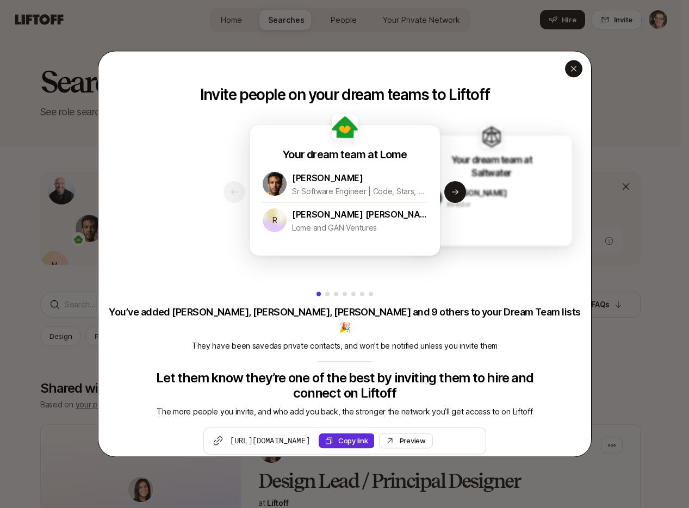
click at [570, 66] on icon "button" at bounding box center [573, 68] width 9 height 9
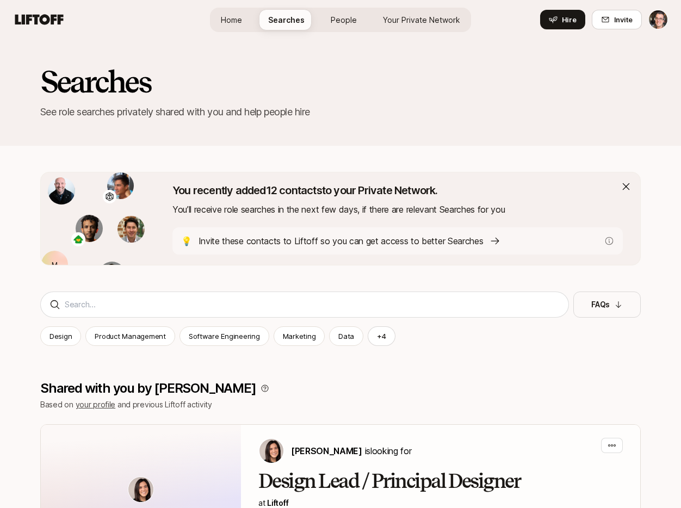
click at [413, 29] on link "Your Private Network" at bounding box center [421, 20] width 95 height 20
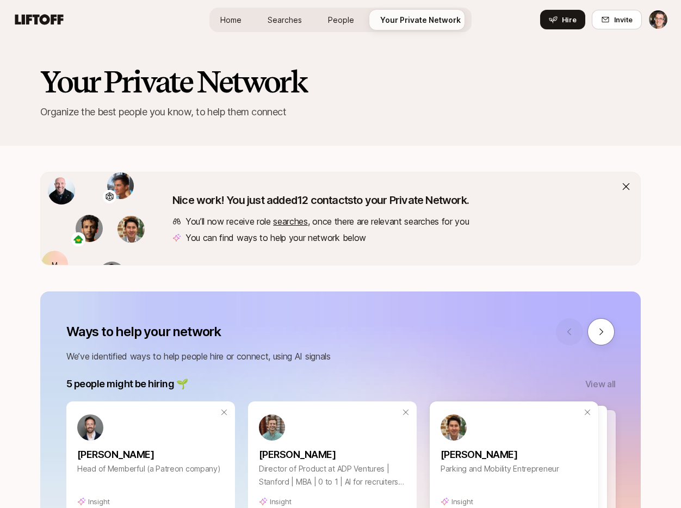
click at [279, 18] on span "Searches" at bounding box center [285, 19] width 34 height 11
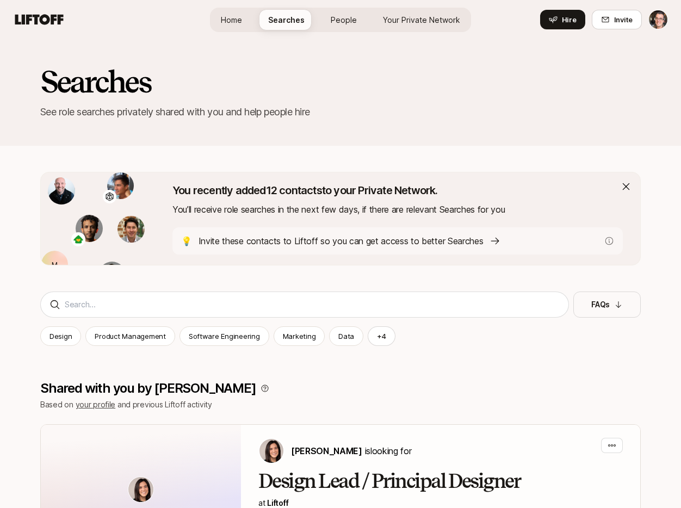
click at [335, 21] on span "People" at bounding box center [344, 19] width 26 height 11
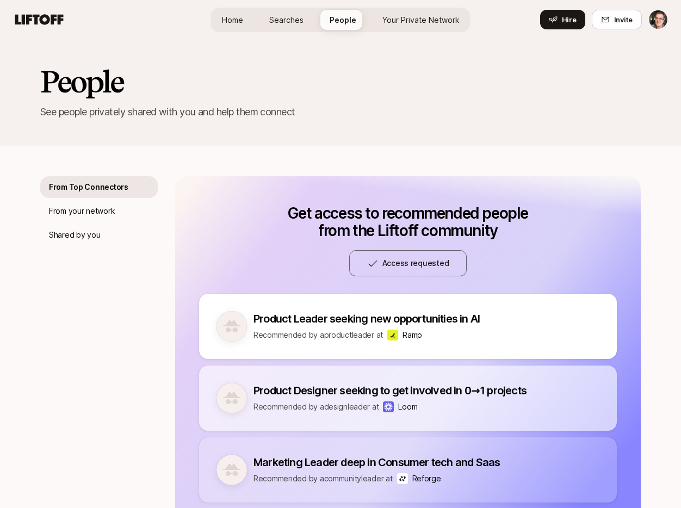
click at [404, 21] on span "Your Private Network" at bounding box center [420, 19] width 77 height 11
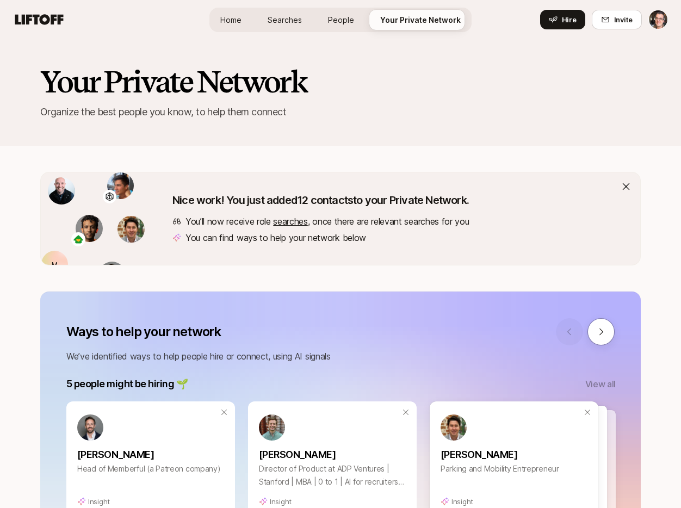
click at [284, 19] on span "Searches" at bounding box center [285, 19] width 34 height 11
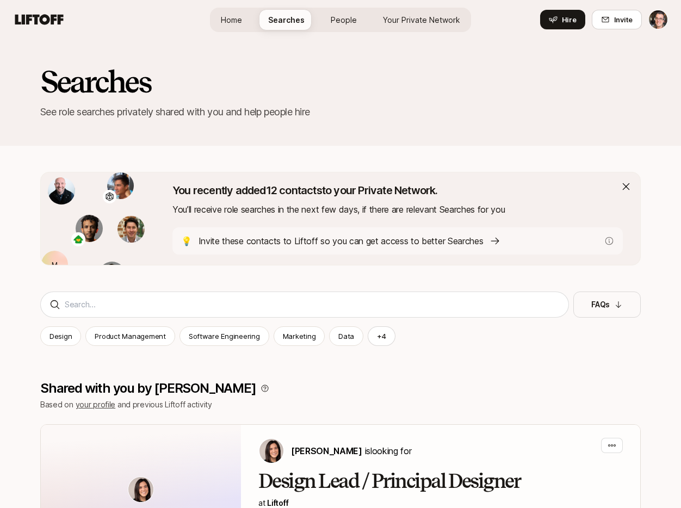
click at [334, 16] on span "People" at bounding box center [344, 19] width 26 height 11
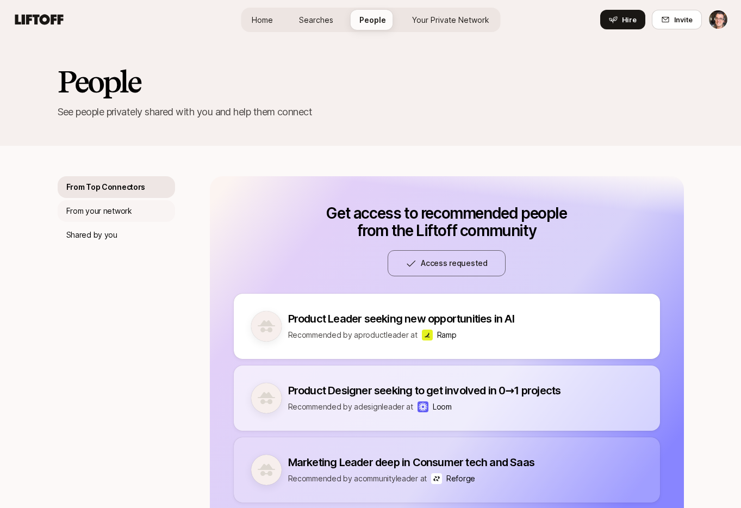
click at [124, 210] on p "From your network" at bounding box center [99, 210] width 66 height 13
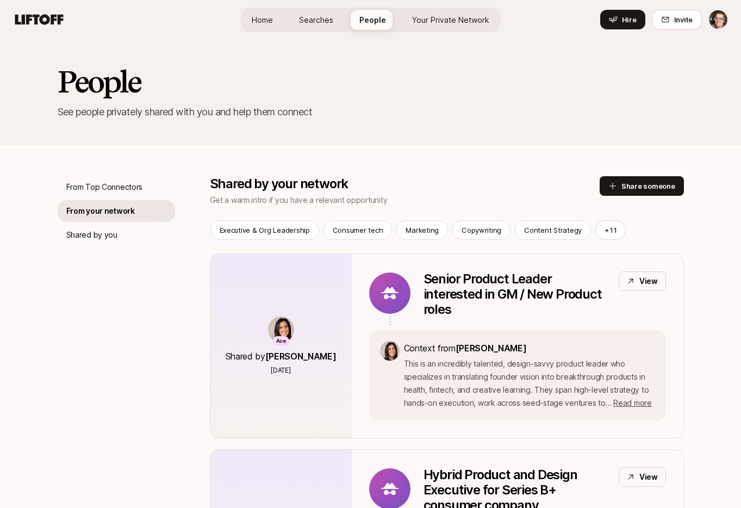
click at [458, 18] on span "Your Private Network" at bounding box center [450, 19] width 77 height 11
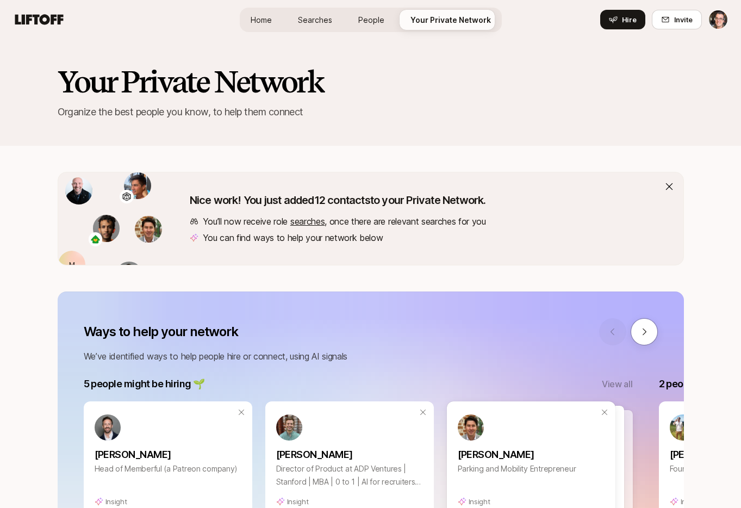
click at [315, 22] on span "Searches" at bounding box center [315, 19] width 34 height 11
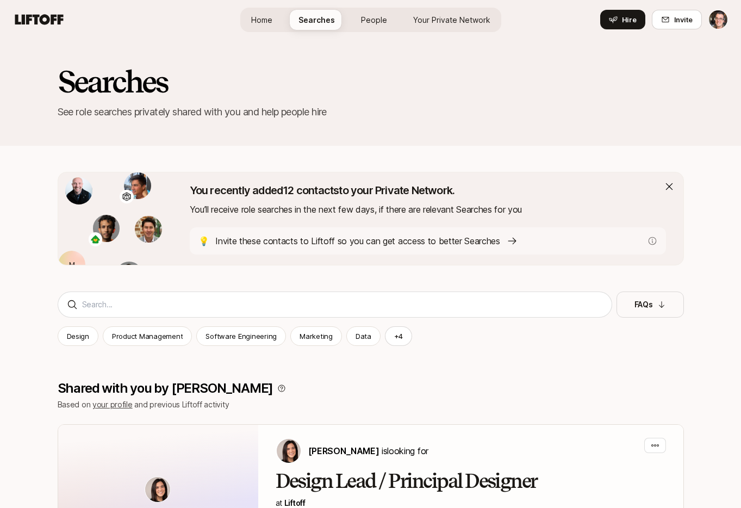
click at [452, 24] on span "Your Private Network" at bounding box center [451, 19] width 77 height 11
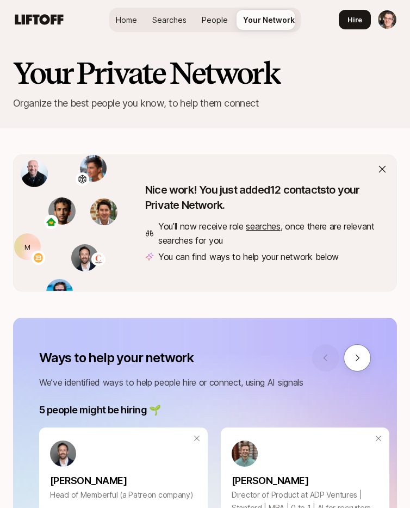
click at [158, 16] on span "Searches" at bounding box center [169, 19] width 34 height 11
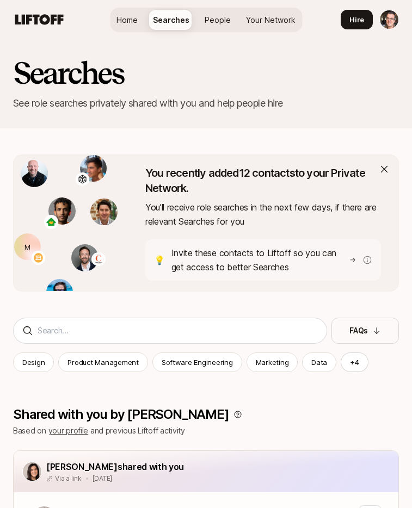
click at [266, 18] on span "Your Network" at bounding box center [270, 19] width 49 height 11
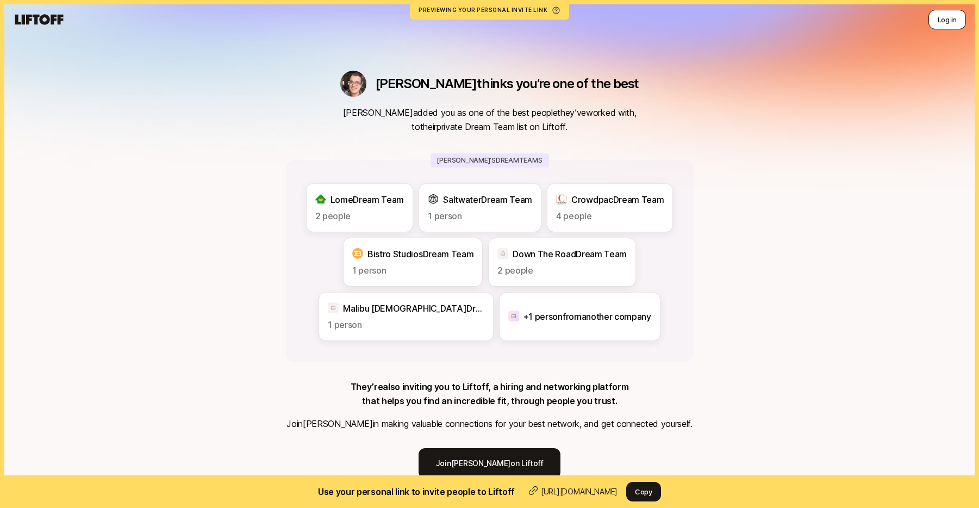
click at [943, 20] on button "Log in" at bounding box center [948, 20] width 38 height 20
